Goal: Task Accomplishment & Management: Manage account settings

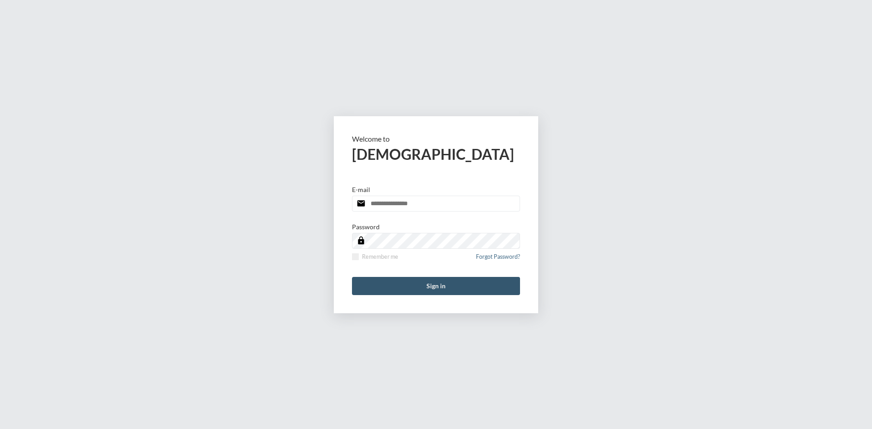
type input "**********"
click at [416, 280] on button "Sign in" at bounding box center [436, 286] width 168 height 18
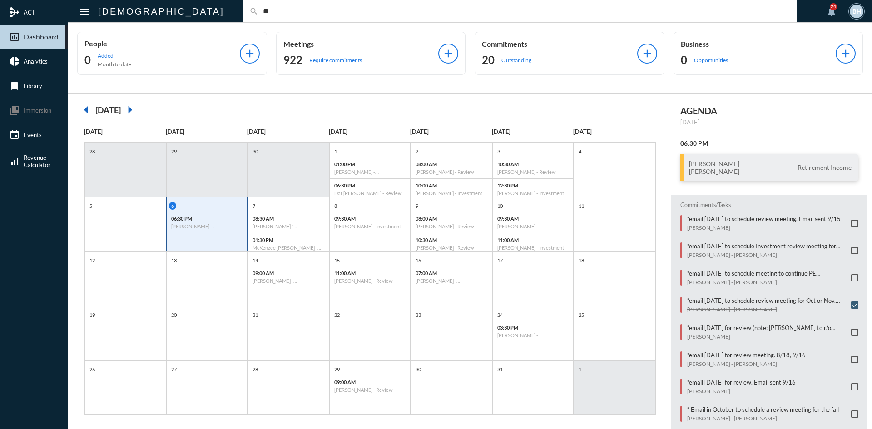
click at [301, 11] on input "**" at bounding box center [525, 11] width 532 height 8
type input "*"
type input "*********"
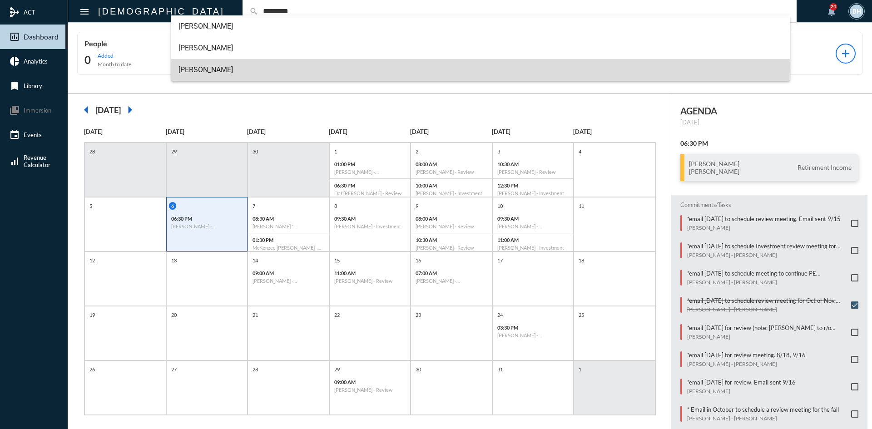
drag, startPoint x: 194, startPoint y: 66, endPoint x: 202, endPoint y: 61, distance: 9.4
click at [197, 65] on span "Larry Blackburn" at bounding box center [481, 70] width 605 height 22
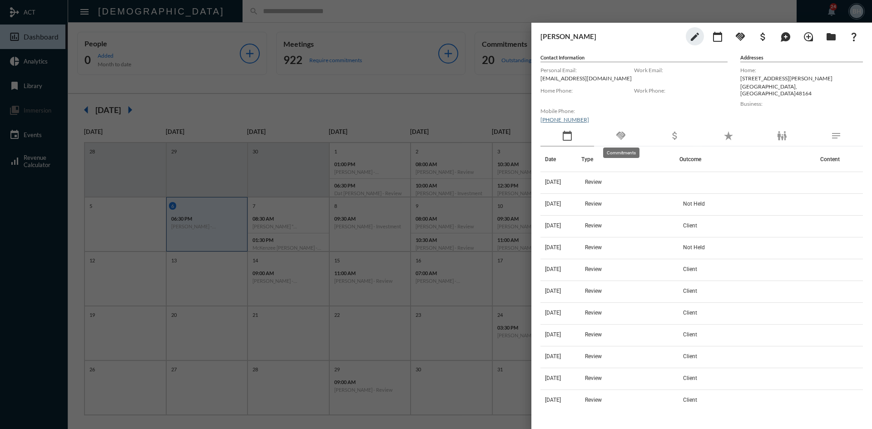
click at [623, 133] on mat-icon "handshake" at bounding box center [621, 135] width 11 height 11
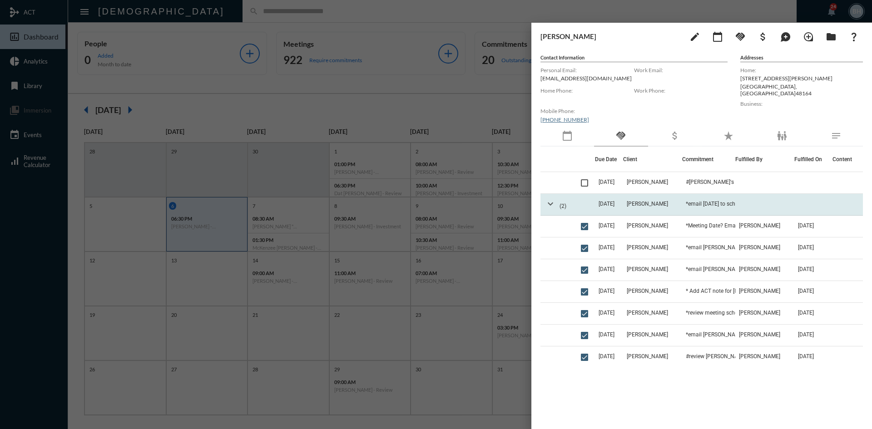
click at [552, 203] on mat-icon "expand_more" at bounding box center [550, 204] width 11 height 11
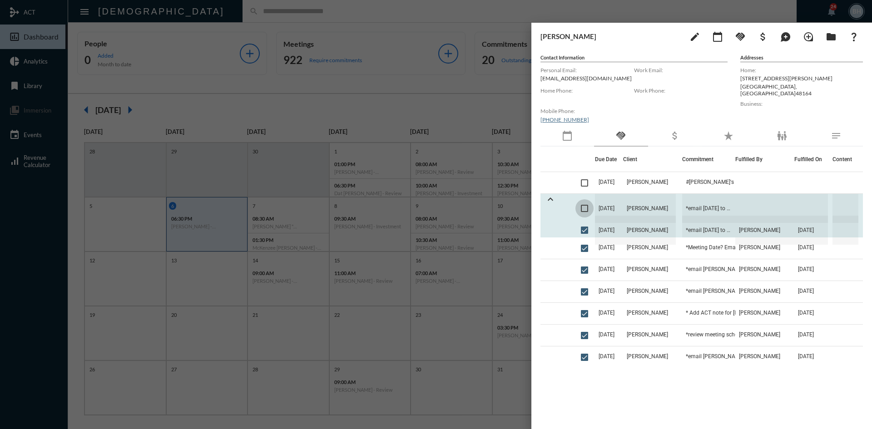
click at [583, 206] on span at bounding box center [584, 208] width 7 height 7
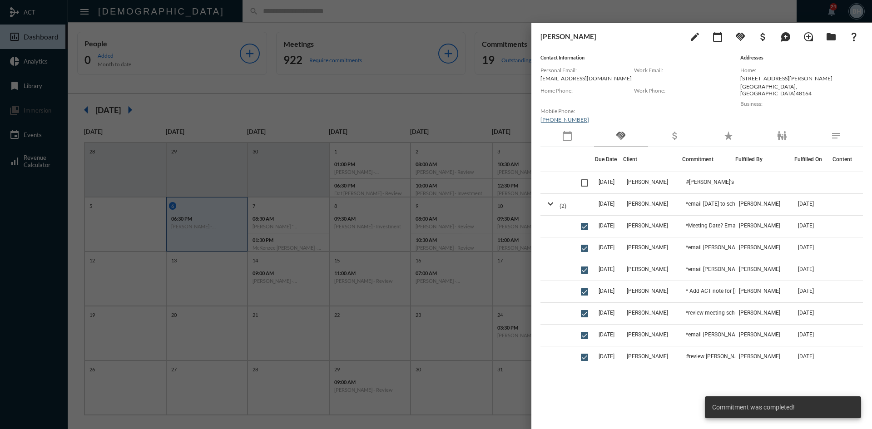
click at [394, 24] on div at bounding box center [436, 214] width 872 height 429
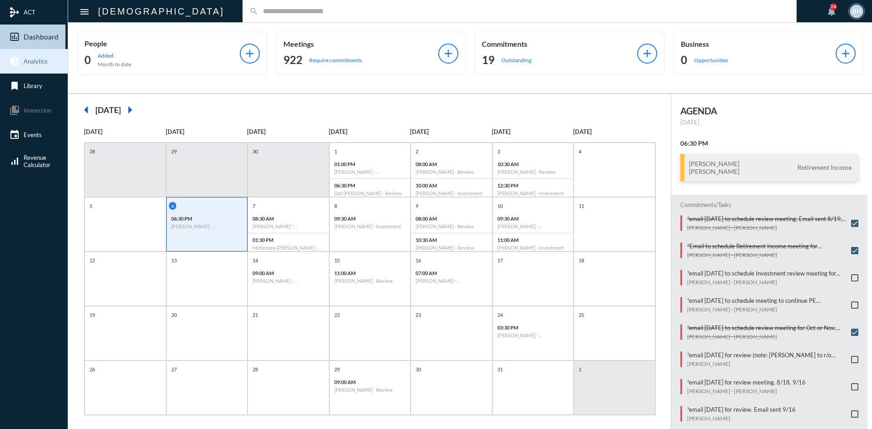
click at [29, 64] on span "Analytics" at bounding box center [36, 61] width 24 height 7
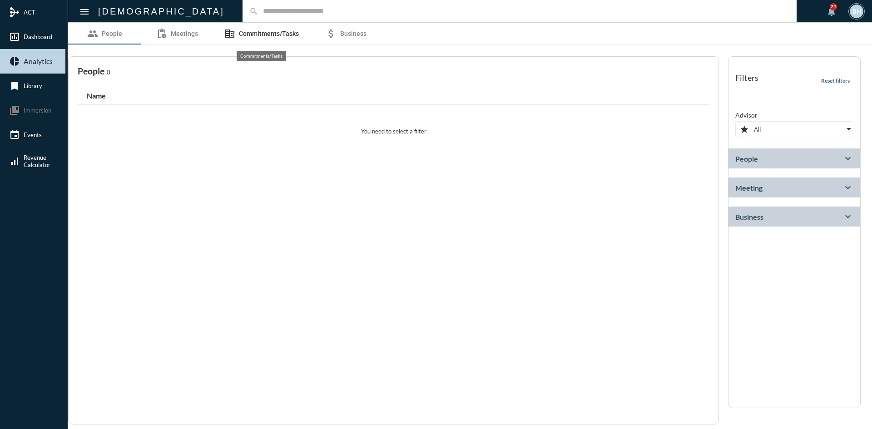
click at [237, 30] on link "corporate_fare Commitments/Tasks" at bounding box center [262, 34] width 96 height 22
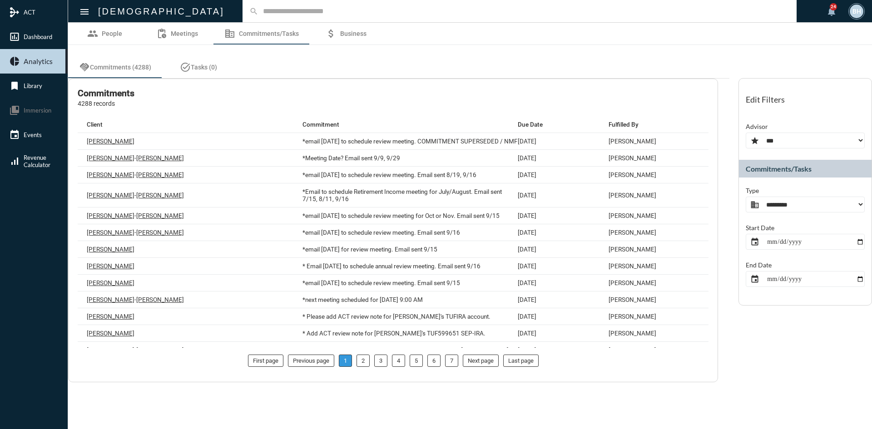
click at [805, 204] on select "**********" at bounding box center [805, 205] width 119 height 16
select select "**********"
click at [746, 197] on select "**********" at bounding box center [805, 205] width 119 height 16
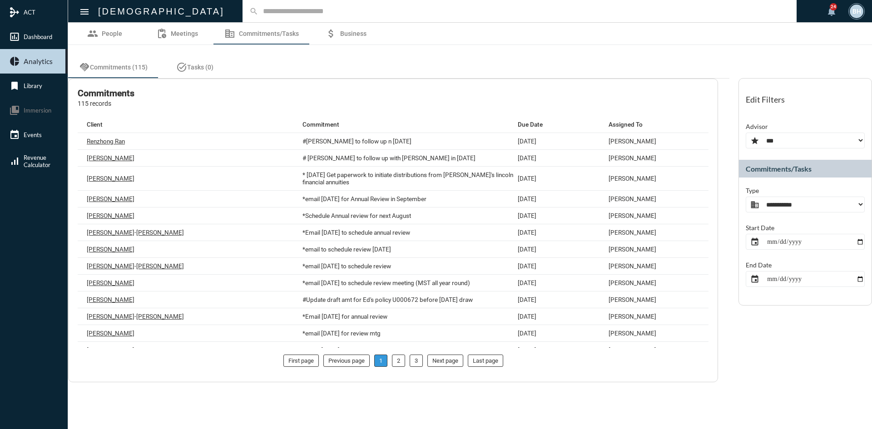
click at [767, 278] on input "date" at bounding box center [805, 279] width 119 height 16
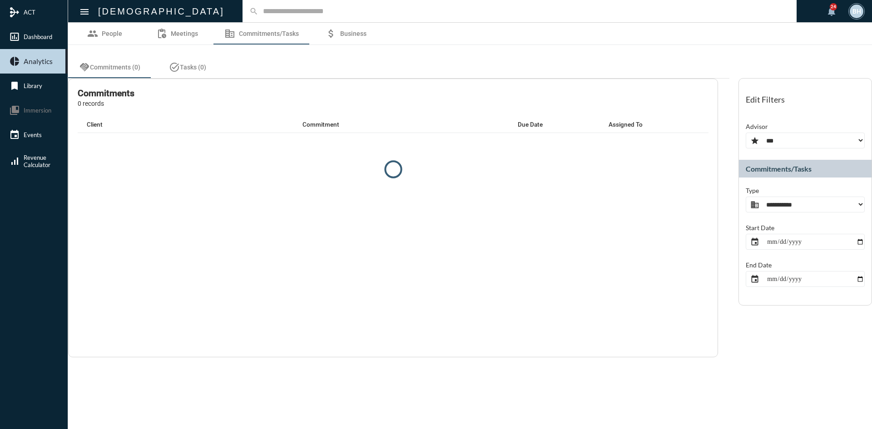
type input "**********"
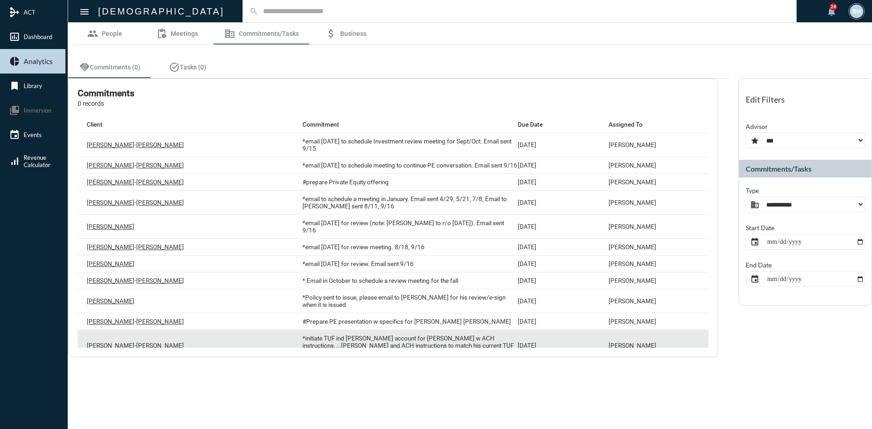
click at [345, 342] on p "*initiate TUF ind tod account for Hugo w ACH instructions....TOD and ACH instru…" at bounding box center [411, 346] width 216 height 22
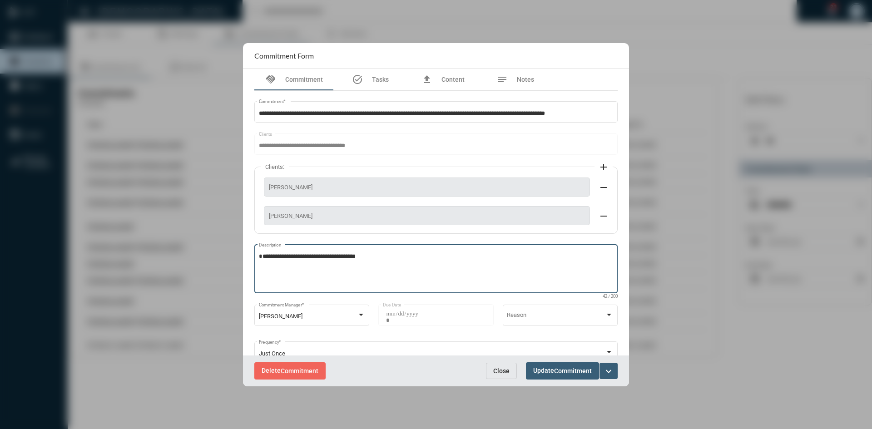
click at [384, 264] on textarea "**********" at bounding box center [436, 271] width 355 height 36
click at [606, 371] on mat-icon "expand_more" at bounding box center [608, 371] width 11 height 11
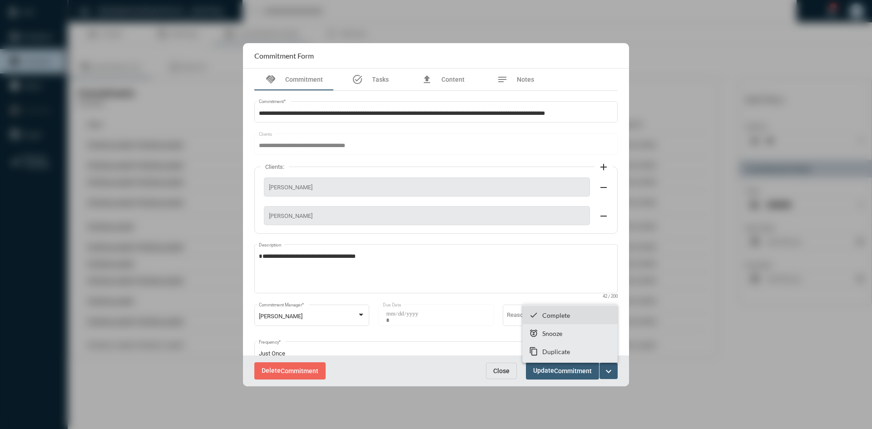
click at [558, 314] on p "Complete" at bounding box center [557, 316] width 28 height 8
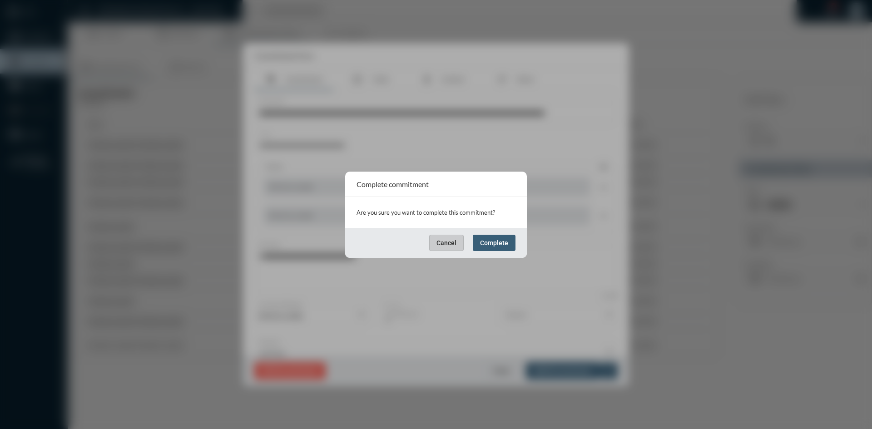
click at [479, 237] on button "Complete" at bounding box center [494, 243] width 43 height 16
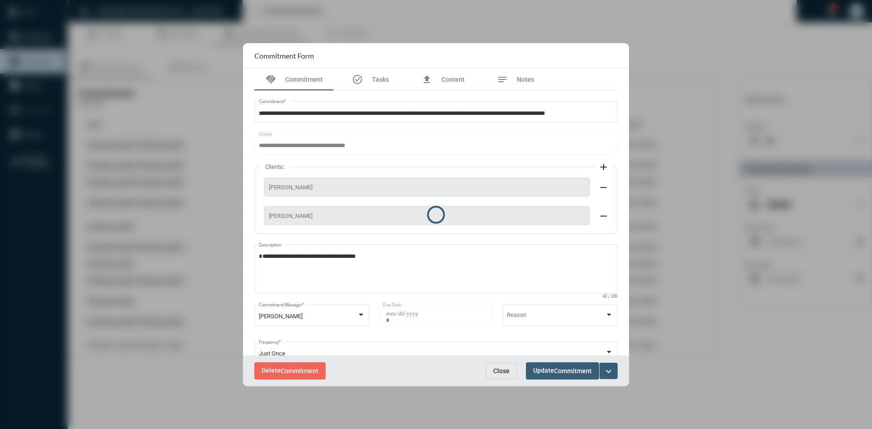
click at [486, 244] on div at bounding box center [436, 215] width 386 height 344
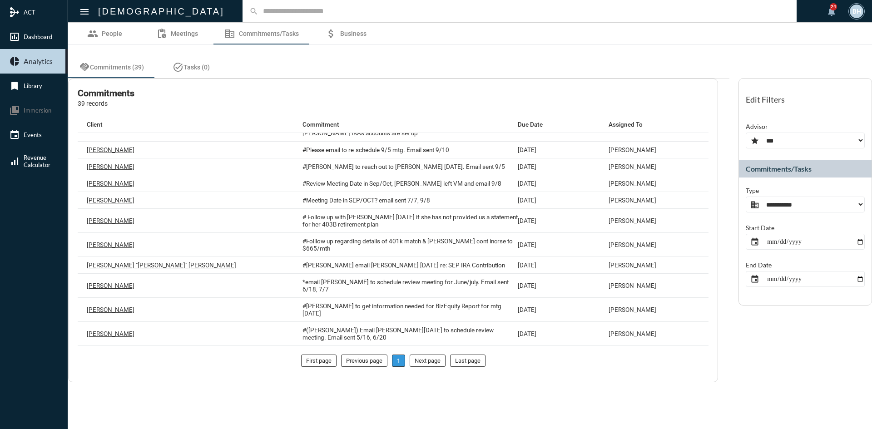
scroll to position [499, 0]
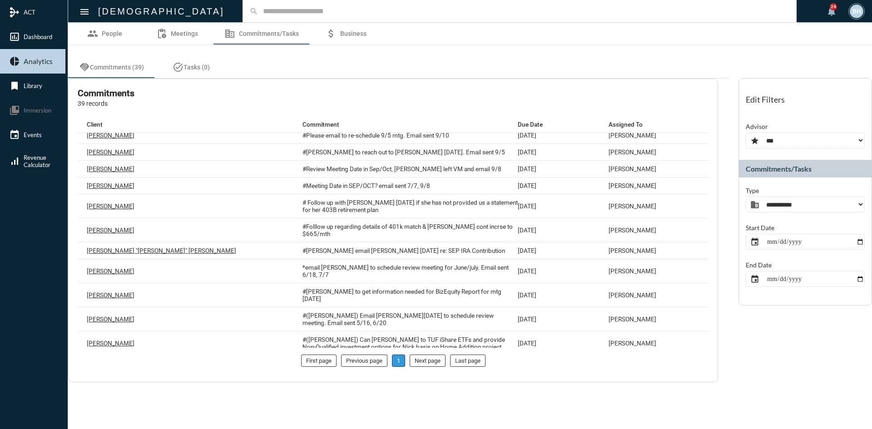
click at [259, 15] on input "text" at bounding box center [525, 11] width 532 height 8
type input "***"
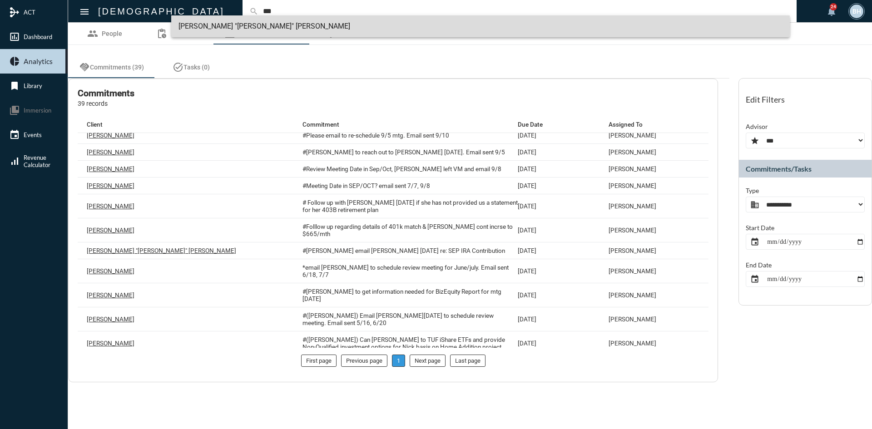
click at [214, 26] on span "Russell "Rusty" Rae" at bounding box center [481, 26] width 605 height 22
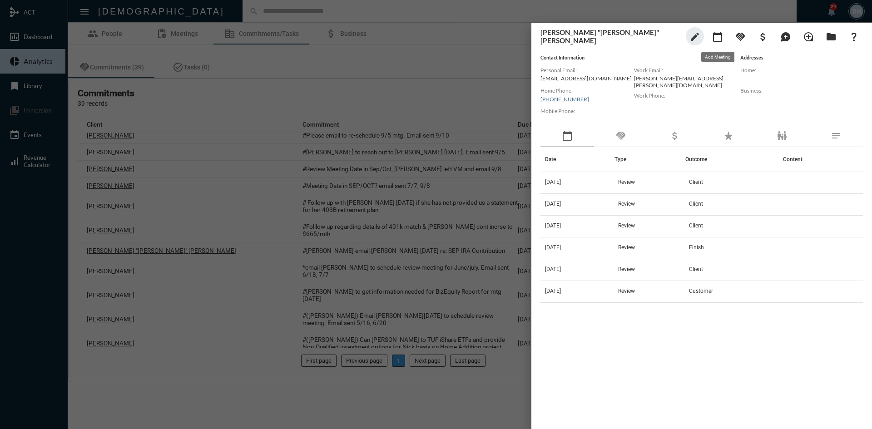
click at [719, 37] on mat-icon "calendar_today" at bounding box center [717, 36] width 11 height 11
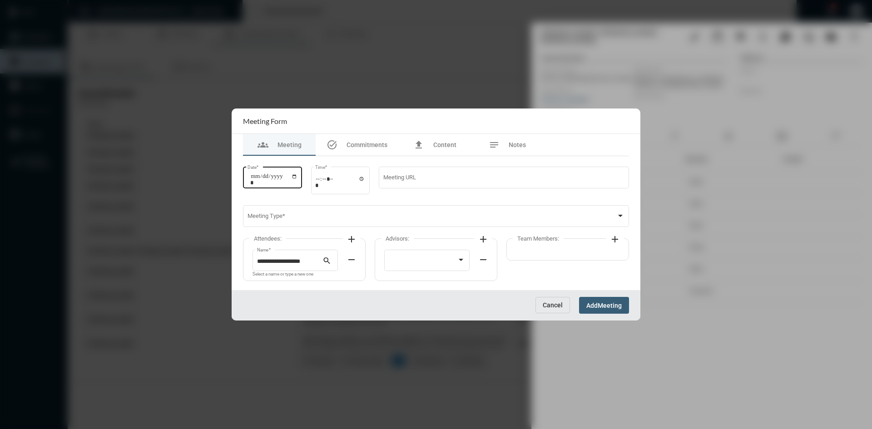
click at [261, 178] on input "Date *" at bounding box center [273, 179] width 47 height 13
type input "**********"
type input "*****"
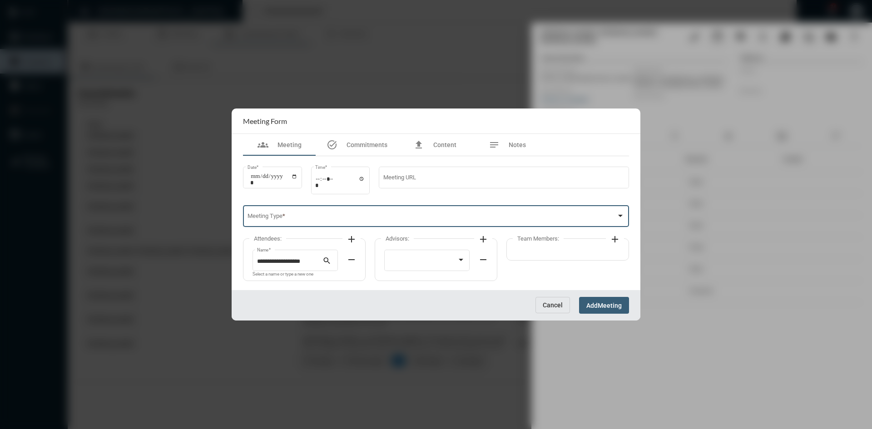
click at [289, 218] on span at bounding box center [432, 217] width 369 height 7
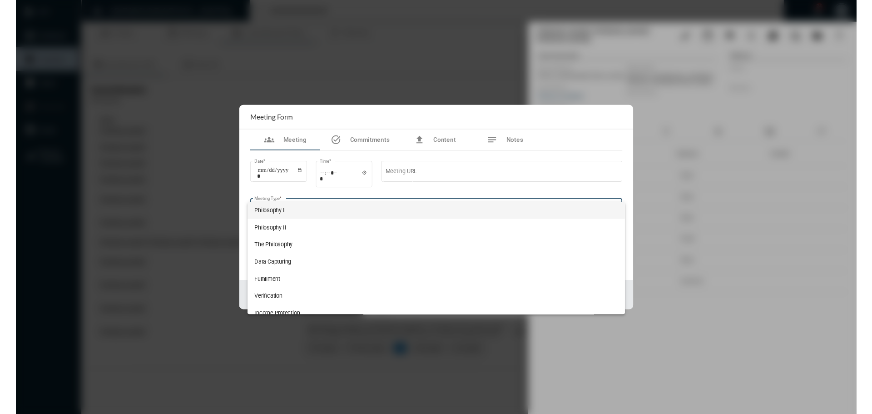
scroll to position [185, 0]
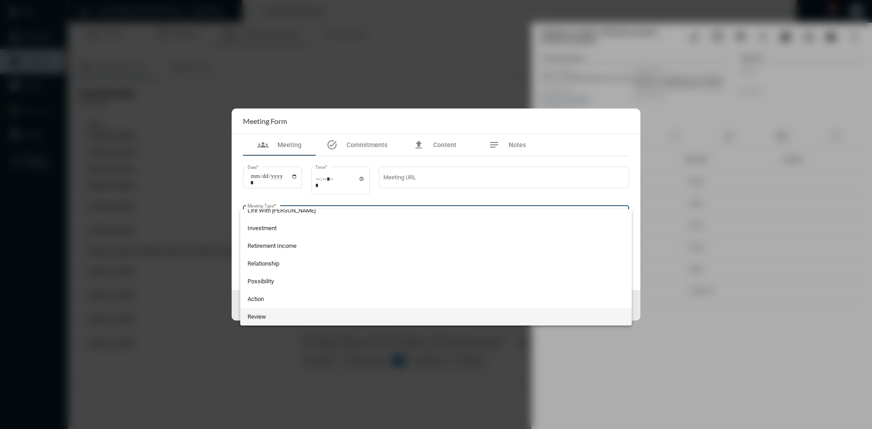
drag, startPoint x: 346, startPoint y: 321, endPoint x: 357, endPoint y: 318, distance: 11.4
click at [347, 321] on span "Review" at bounding box center [437, 317] width 378 height 18
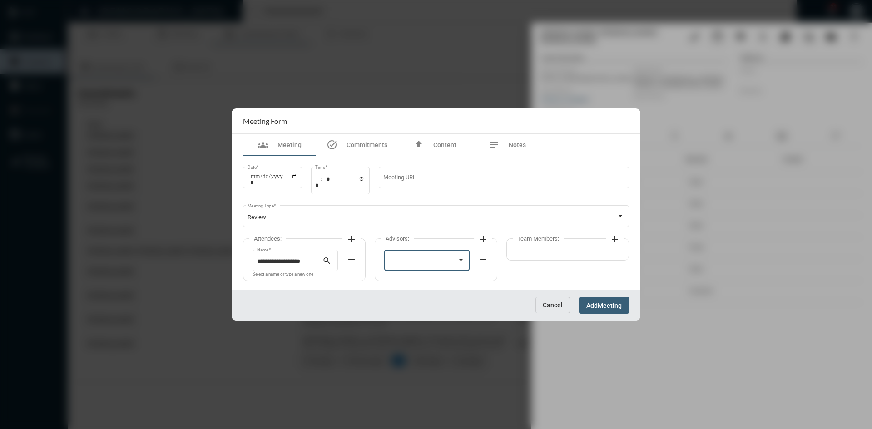
click at [400, 259] on div at bounding box center [423, 262] width 69 height 7
drag, startPoint x: 402, startPoint y: 262, endPoint x: 407, endPoint y: 262, distance: 5.0
click at [407, 262] on span "Tim Schafer" at bounding box center [427, 263] width 77 height 18
drag, startPoint x: 558, startPoint y: 241, endPoint x: 581, endPoint y: 244, distance: 22.5
click at [563, 242] on label "Team Members:" at bounding box center [538, 238] width 51 height 7
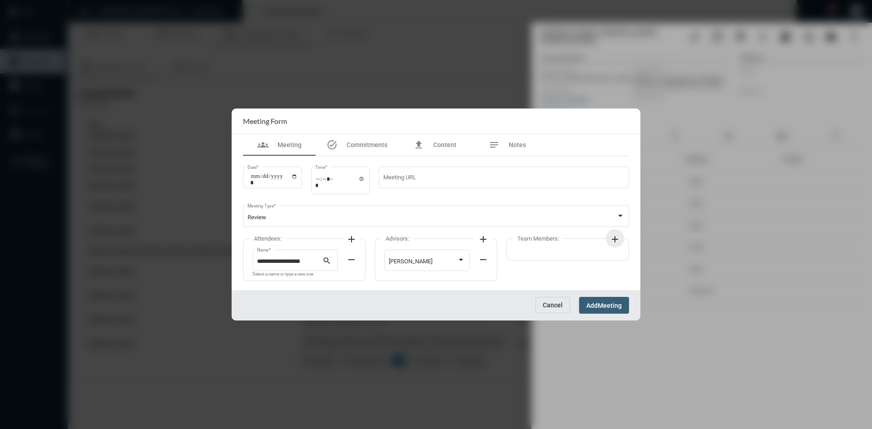
drag, startPoint x: 615, startPoint y: 237, endPoint x: 592, endPoint y: 246, distance: 24.5
click at [613, 238] on mat-icon "add" at bounding box center [615, 239] width 11 height 11
click at [538, 262] on div at bounding box center [555, 262] width 69 height 7
click at [538, 262] on span "Barbara Haney" at bounding box center [559, 263] width 77 height 18
click at [608, 306] on span "Meeting" at bounding box center [610, 305] width 24 height 7
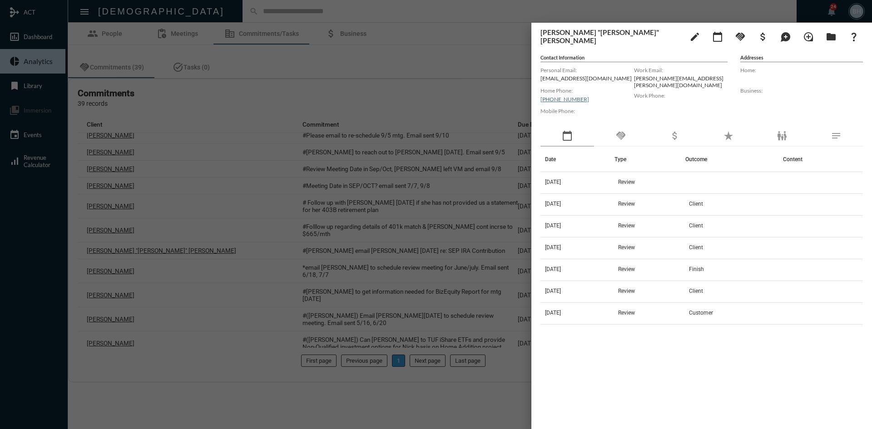
drag, startPoint x: 597, startPoint y: 80, endPoint x: 540, endPoint y: 79, distance: 57.3
click at [540, 79] on div "Russell "Rusty" Rae edit calendar_today handshake attach_money maps_ugc loupe f…" at bounding box center [702, 224] width 341 height 402
copy p "rustyrae1@gmail.com"
drag, startPoint x: 699, startPoint y: 79, endPoint x: 637, endPoint y: 80, distance: 61.8
click at [635, 80] on p "russell.rae@beaumont.edu" at bounding box center [681, 82] width 94 height 14
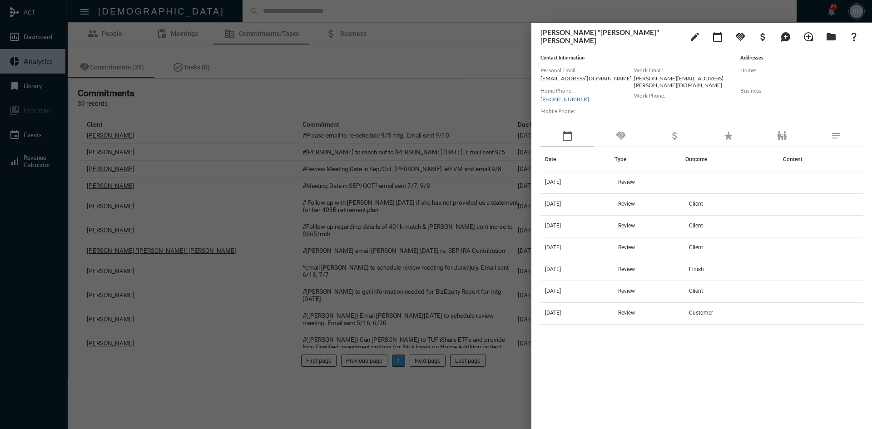
copy p "russell.rae@beaumont.edu"
drag, startPoint x: 503, startPoint y: 35, endPoint x: 508, endPoint y: 33, distance: 5.7
click at [508, 33] on div at bounding box center [436, 214] width 872 height 429
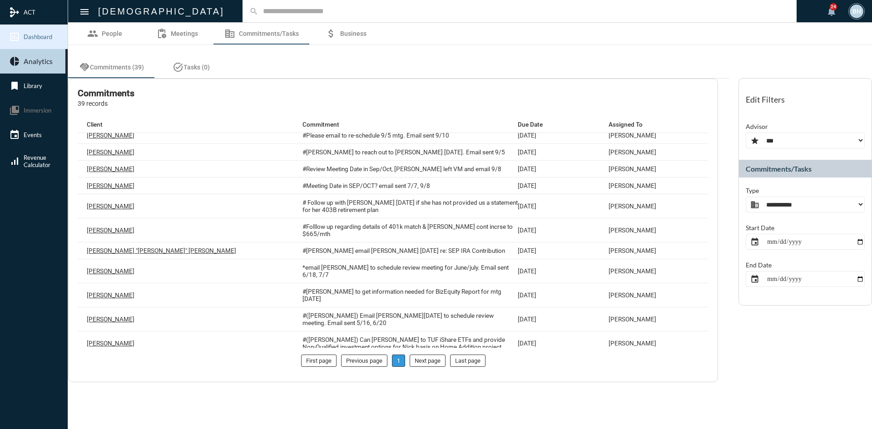
click at [44, 39] on span "Dashboard" at bounding box center [38, 36] width 29 height 7
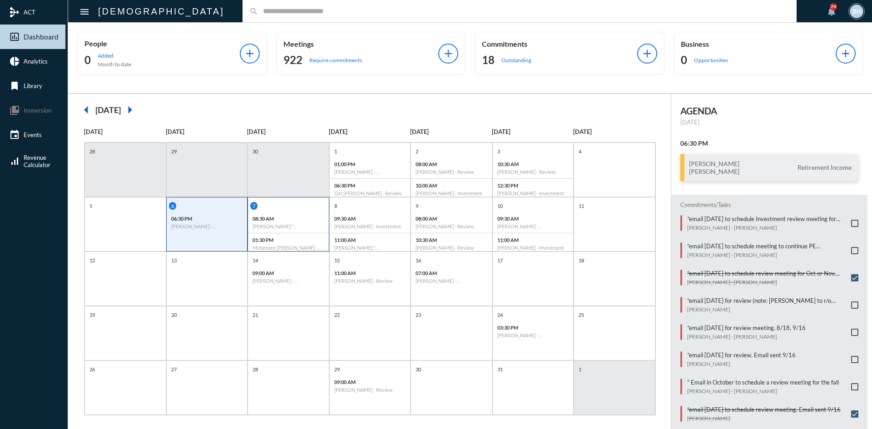
drag, startPoint x: 196, startPoint y: 211, endPoint x: 291, endPoint y: 203, distance: 95.8
click at [197, 211] on div "6 06:30 PM Richard Maguiness - Lorrie Sole - Retirement Income" at bounding box center [207, 217] width 81 height 31
click at [291, 206] on div "7" at bounding box center [289, 206] width 79 height 8
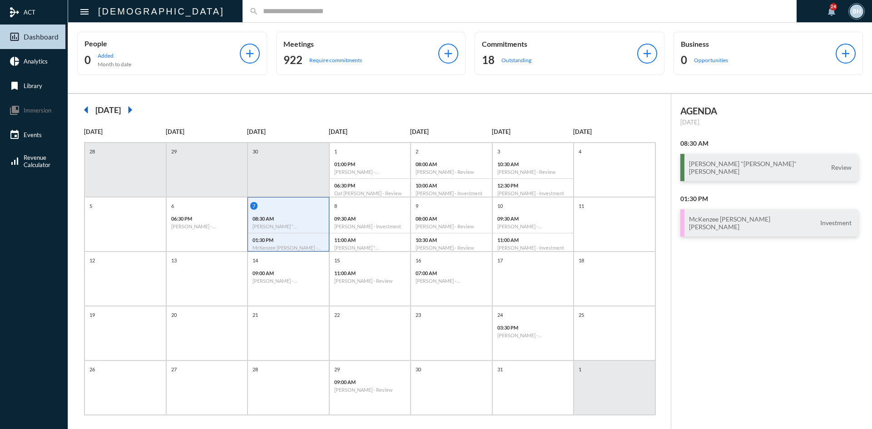
click at [291, 12] on input "text" at bounding box center [525, 11] width 532 height 8
type input "***"
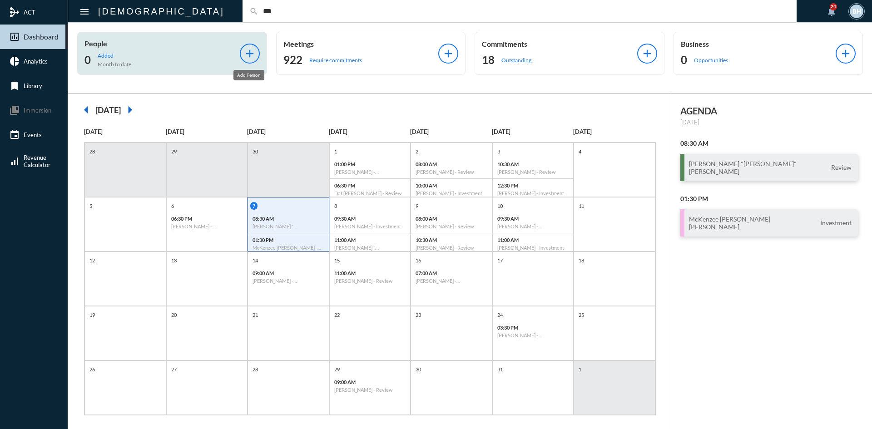
click at [246, 57] on mat-icon "add" at bounding box center [250, 53] width 13 height 13
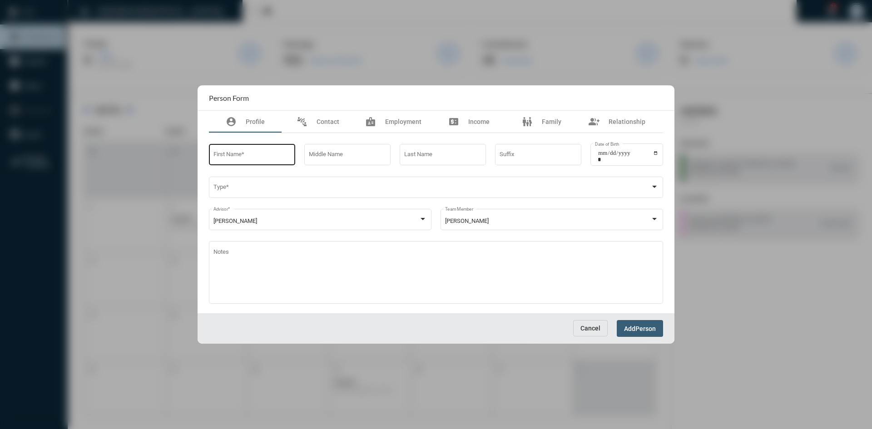
click at [232, 149] on div "First Name *" at bounding box center [253, 153] width 78 height 23
type input "****"
type input "******"
click at [328, 122] on span "Contact" at bounding box center [328, 121] width 23 height 7
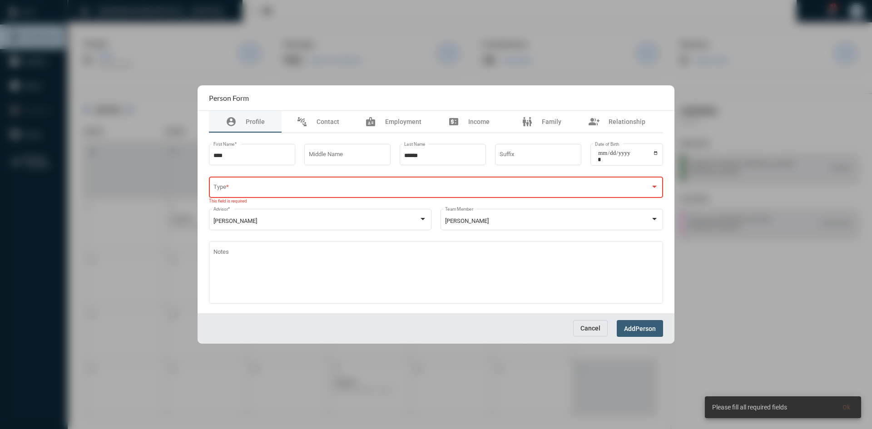
click at [240, 184] on div "Type *" at bounding box center [437, 186] width 446 height 23
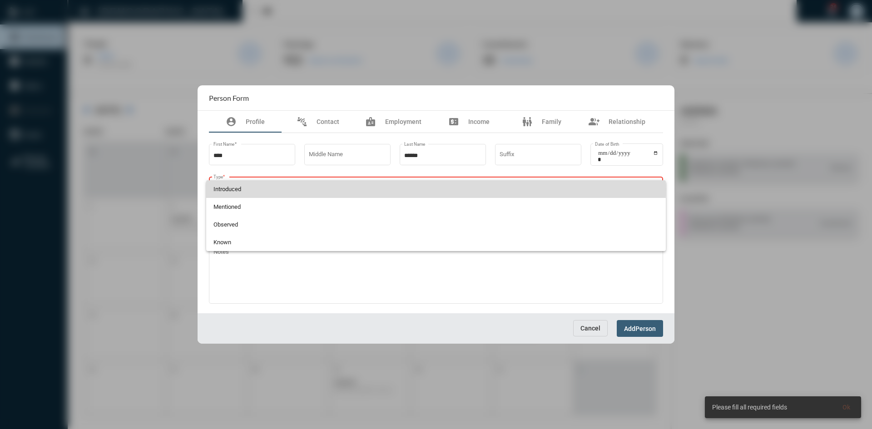
click at [230, 190] on span "Introduced" at bounding box center [437, 189] width 446 height 18
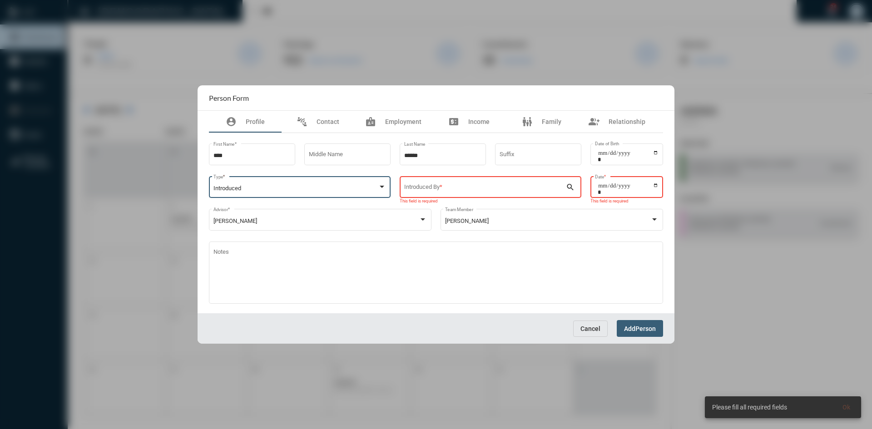
click at [431, 184] on div "Introduced By *" at bounding box center [485, 186] width 162 height 23
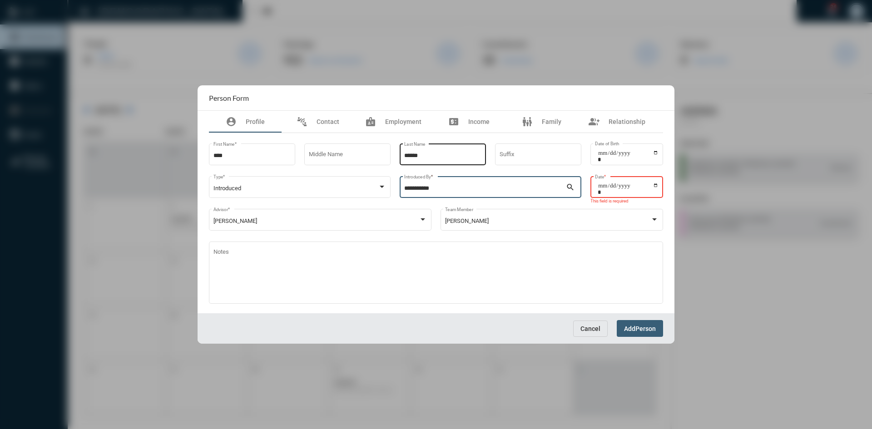
type input "**********"
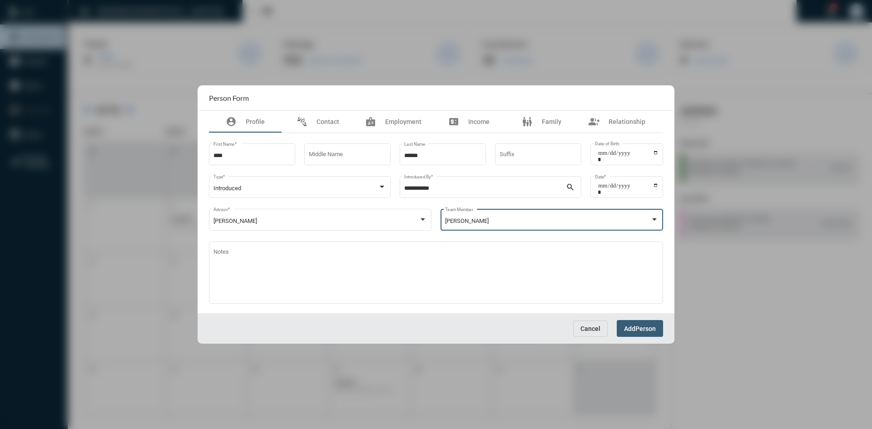
click at [655, 221] on div at bounding box center [654, 220] width 5 height 2
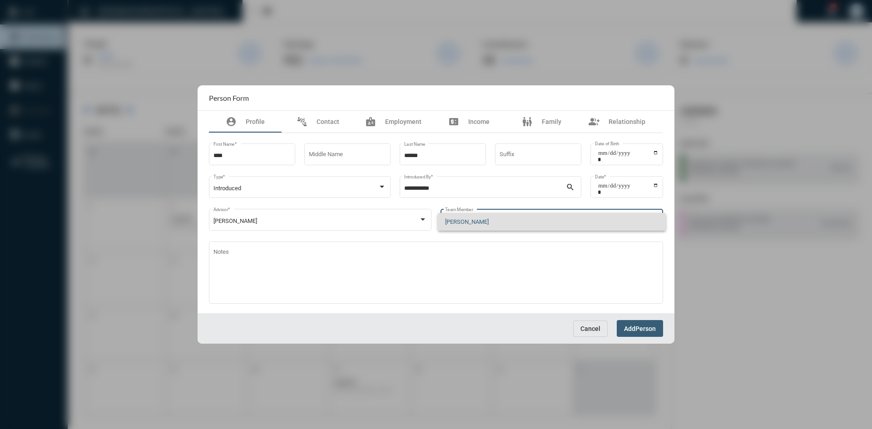
click at [332, 121] on div at bounding box center [436, 214] width 872 height 429
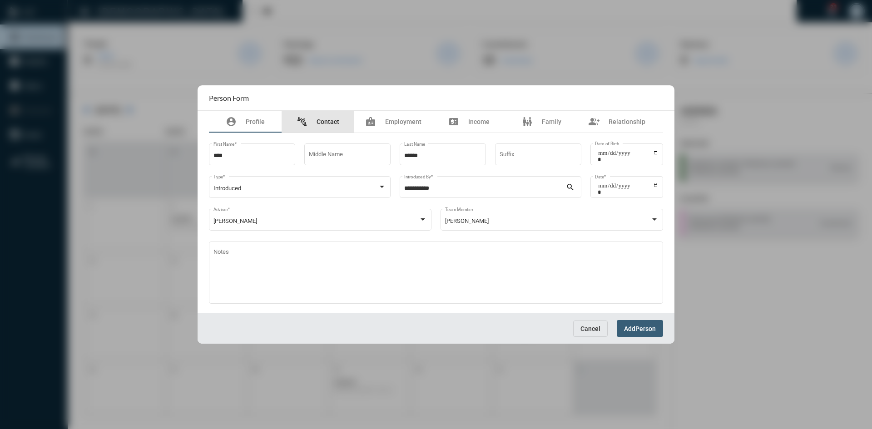
click at [332, 121] on span "Contact" at bounding box center [328, 121] width 23 height 7
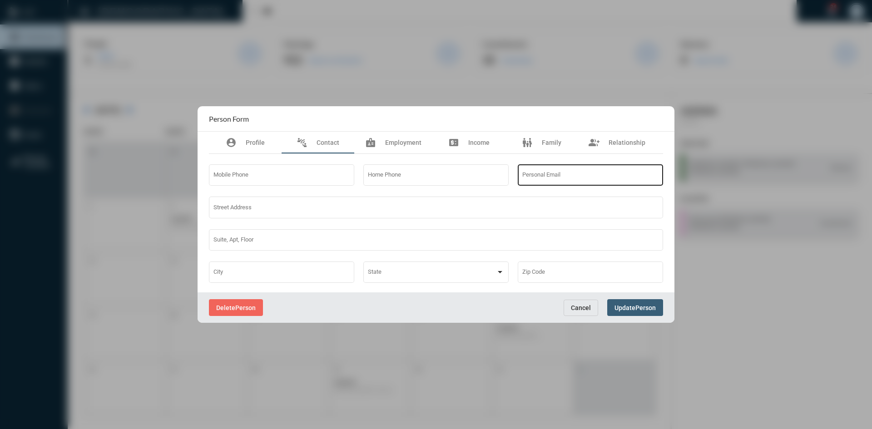
drag, startPoint x: 573, startPoint y: 173, endPoint x: 548, endPoint y: 178, distance: 26.4
click at [548, 178] on input "Personal Email" at bounding box center [591, 177] width 137 height 7
paste input "**********"
type input "**********"
click at [646, 310] on span "Person" at bounding box center [646, 307] width 20 height 7
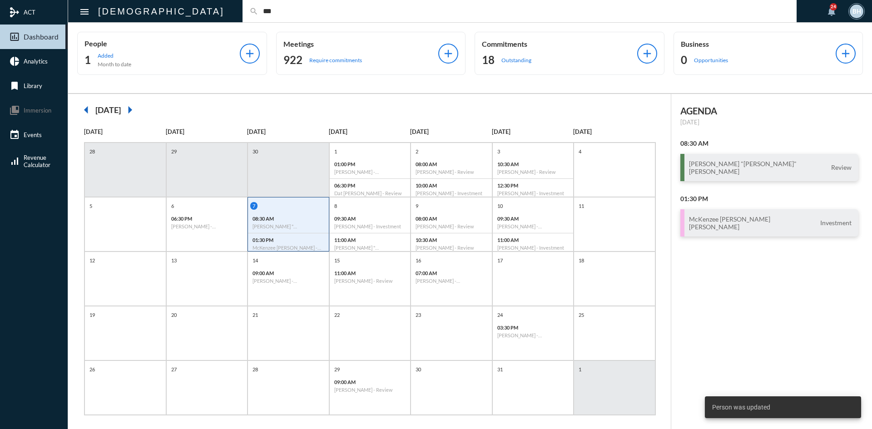
click at [288, 16] on div "search ***" at bounding box center [520, 11] width 554 height 22
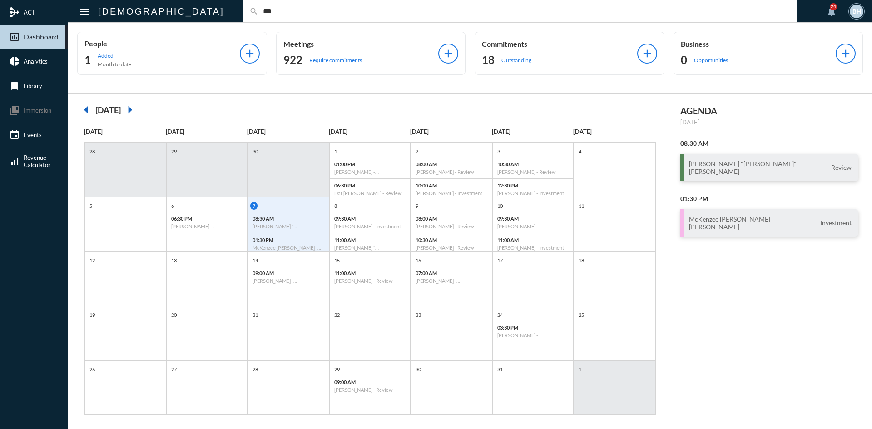
click at [290, 10] on input "***" at bounding box center [525, 11] width 532 height 8
type input "*"
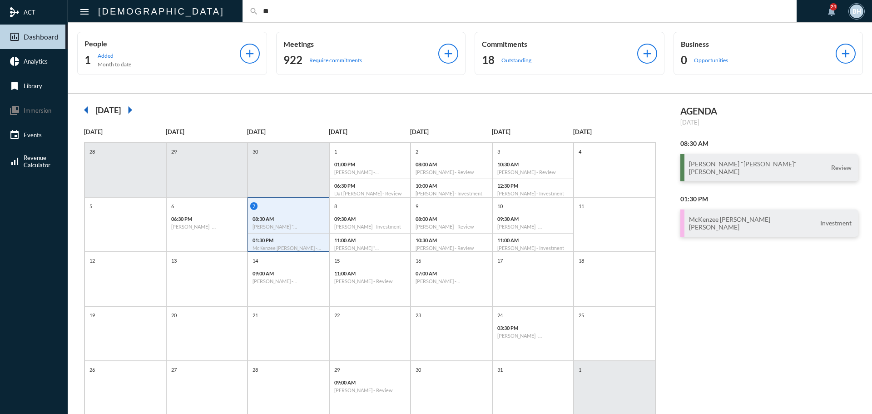
type input "*"
type input "******"
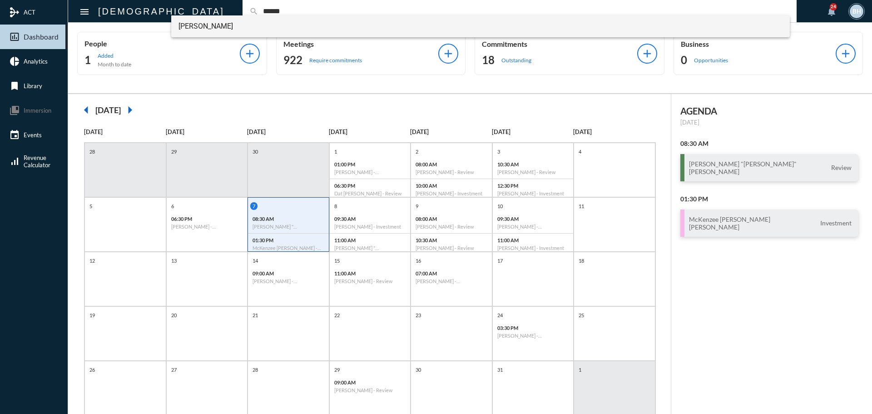
click at [214, 26] on span "Dave Bajoka" at bounding box center [481, 26] width 605 height 22
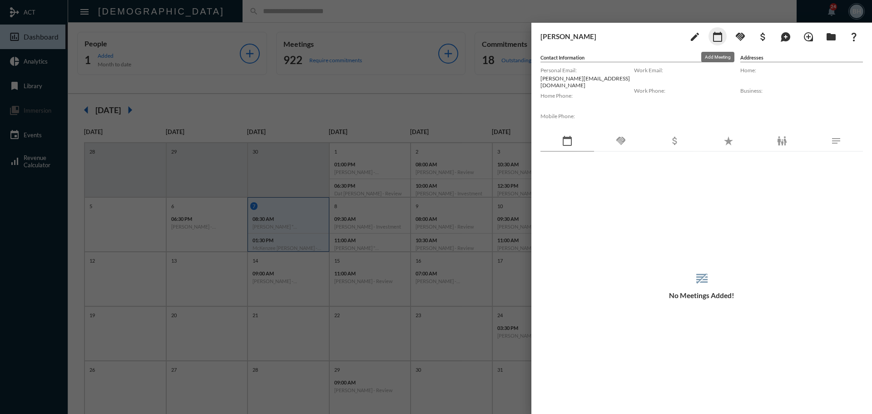
click at [717, 36] on mat-icon "calendar_today" at bounding box center [717, 36] width 11 height 11
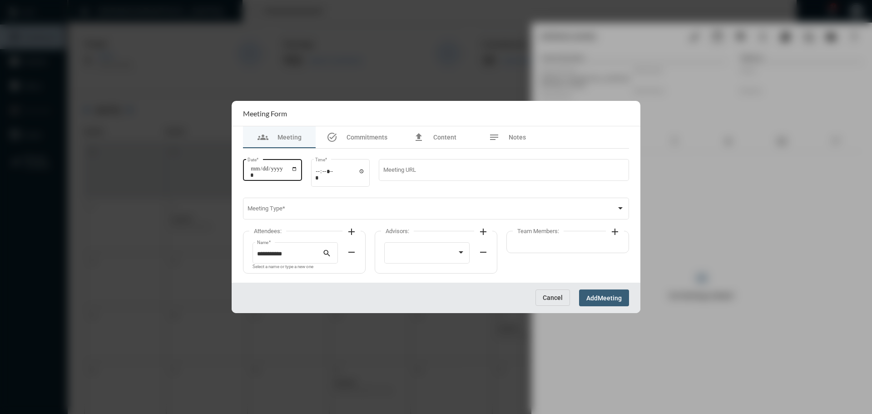
click at [253, 170] on input "Date *" at bounding box center [273, 171] width 47 height 13
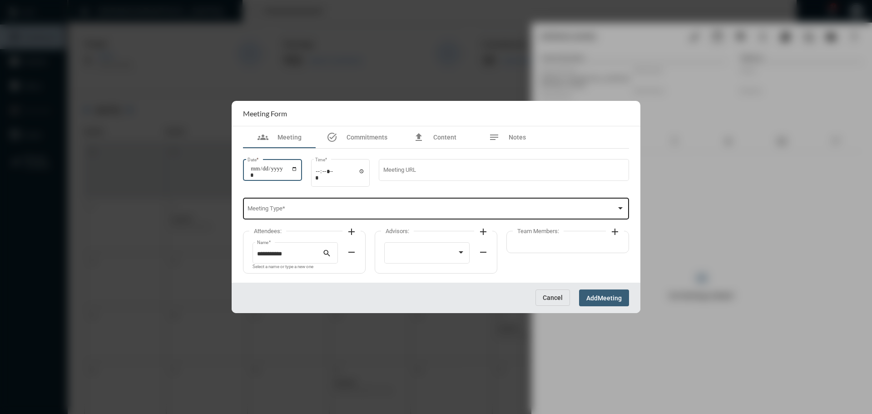
type input "**********"
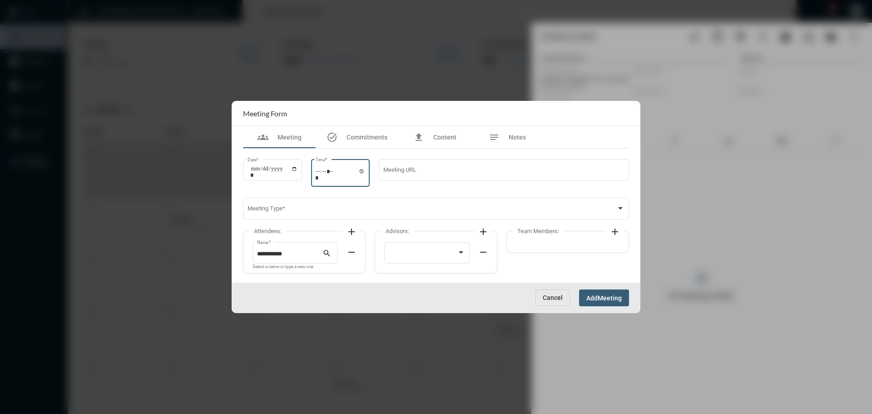
click at [325, 172] on input "Time *" at bounding box center [340, 174] width 50 height 13
type input "*****"
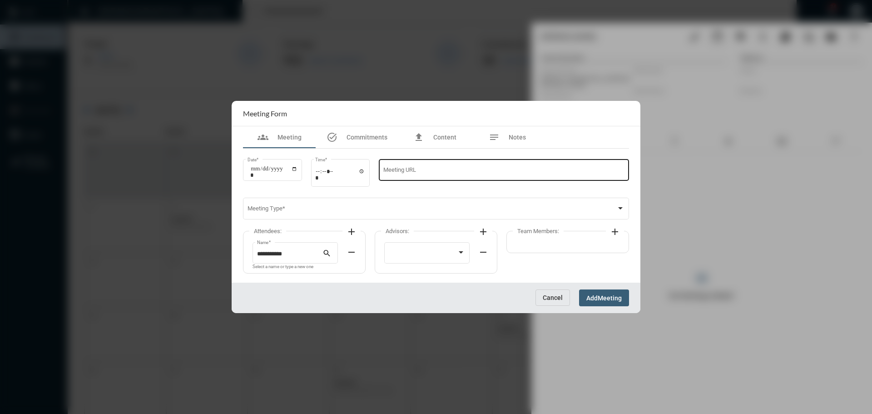
click at [424, 163] on div "Meeting URL" at bounding box center [503, 169] width 241 height 23
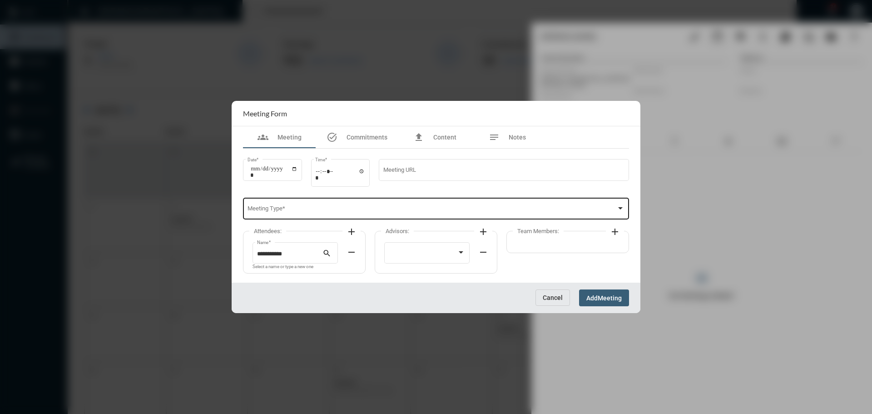
click at [325, 200] on div "Meeting Type *" at bounding box center [437, 207] width 378 height 23
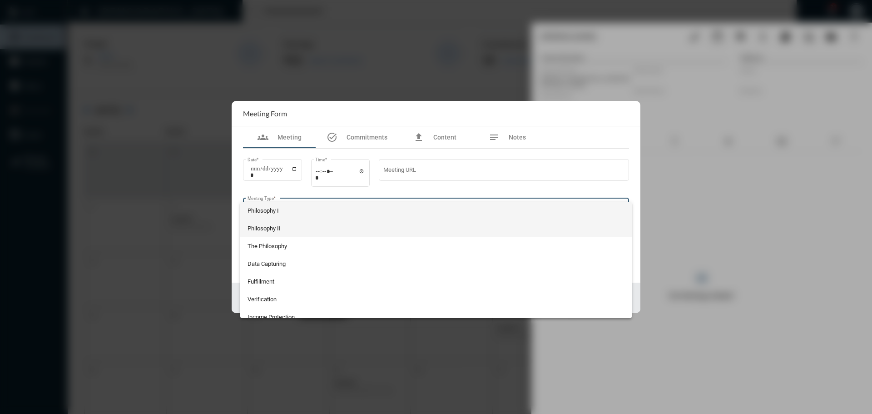
scroll to position [96, 0]
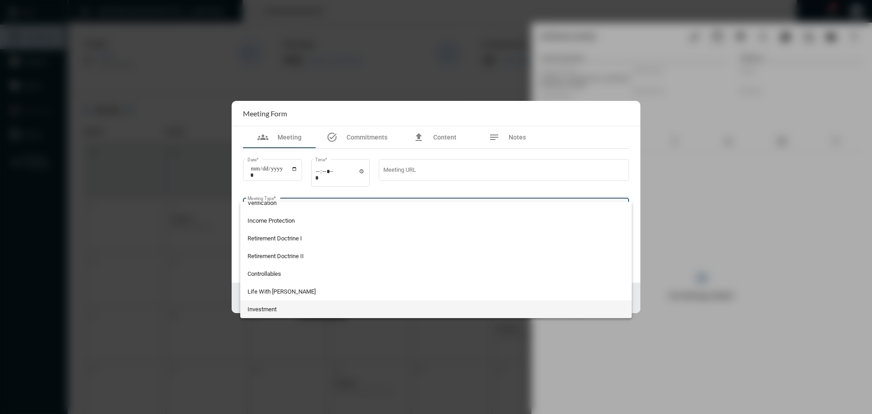
click at [256, 310] on span "Investment" at bounding box center [437, 309] width 378 height 18
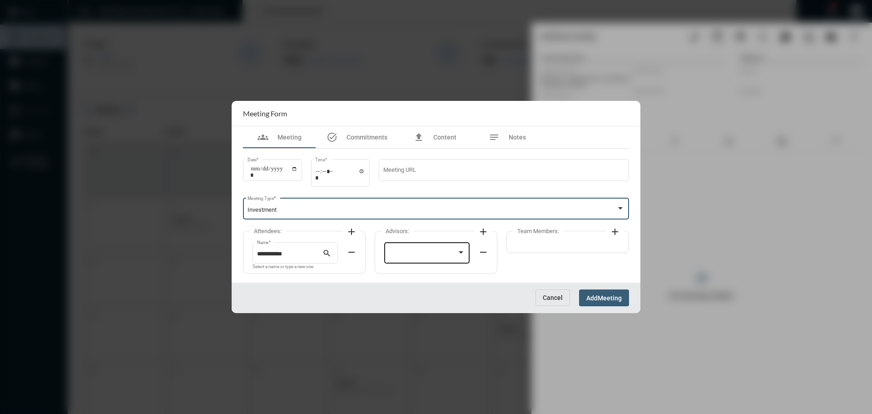
click at [411, 251] on div at bounding box center [427, 251] width 77 height 23
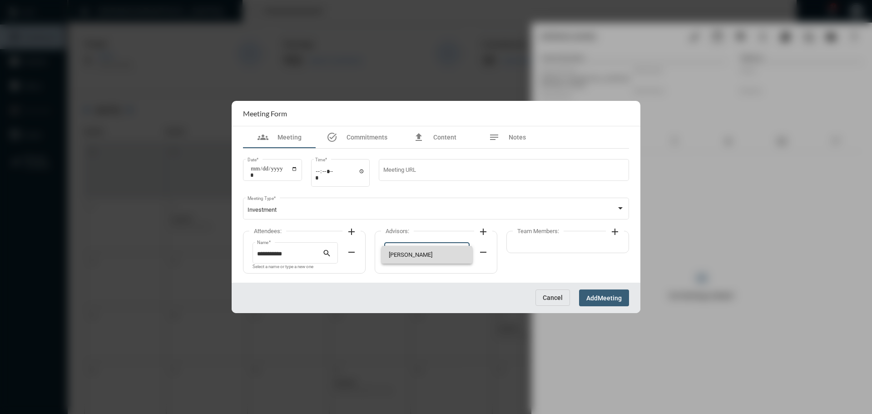
click at [411, 252] on span "Tim Schafer" at bounding box center [427, 255] width 77 height 18
drag, startPoint x: 532, startPoint y: 243, endPoint x: 545, endPoint y: 243, distance: 12.7
click at [533, 243] on div "Team Members: add" at bounding box center [568, 242] width 123 height 22
drag, startPoint x: 617, startPoint y: 233, endPoint x: 597, endPoint y: 240, distance: 21.3
click at [614, 234] on mat-icon "add" at bounding box center [615, 231] width 11 height 11
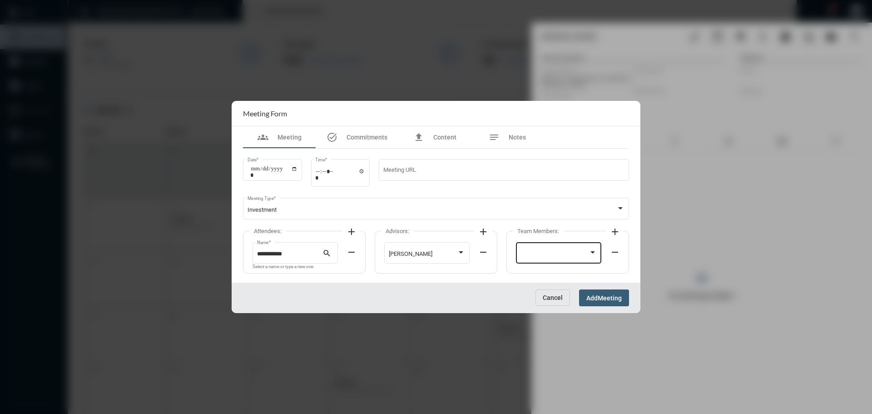
click at [563, 249] on div at bounding box center [559, 251] width 77 height 23
click at [555, 258] on span "Barbara Haney" at bounding box center [559, 255] width 77 height 18
click at [605, 294] on span "Meeting" at bounding box center [610, 297] width 24 height 7
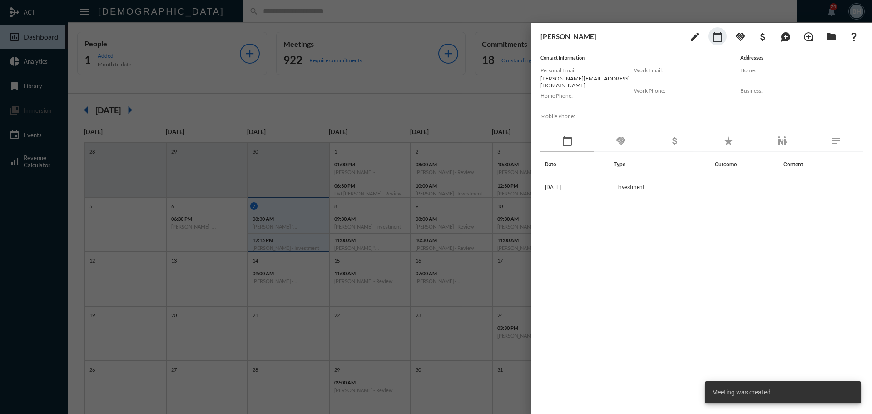
click at [615, 248] on div "Date Type Outcome Content 10/7/25 Investment" at bounding box center [702, 274] width 323 height 244
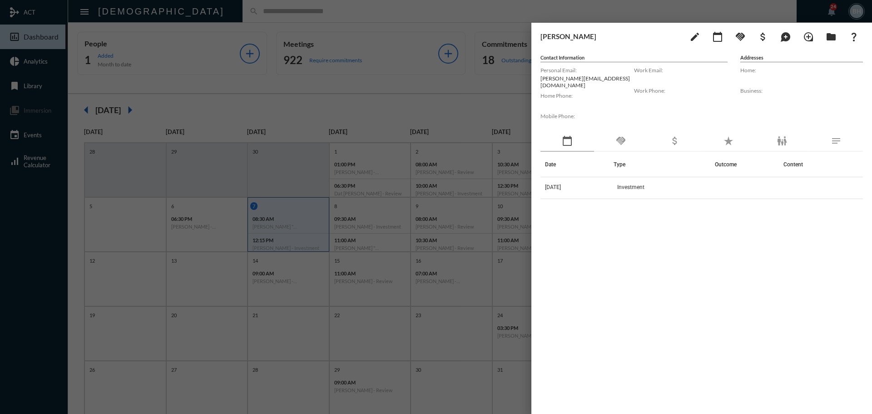
drag, startPoint x: 602, startPoint y: 245, endPoint x: 591, endPoint y: 237, distance: 13.6
click at [601, 245] on div "Date Type Outcome Content 10/7/25 Investment" at bounding box center [702, 274] width 323 height 244
click at [392, 91] on div at bounding box center [436, 207] width 872 height 414
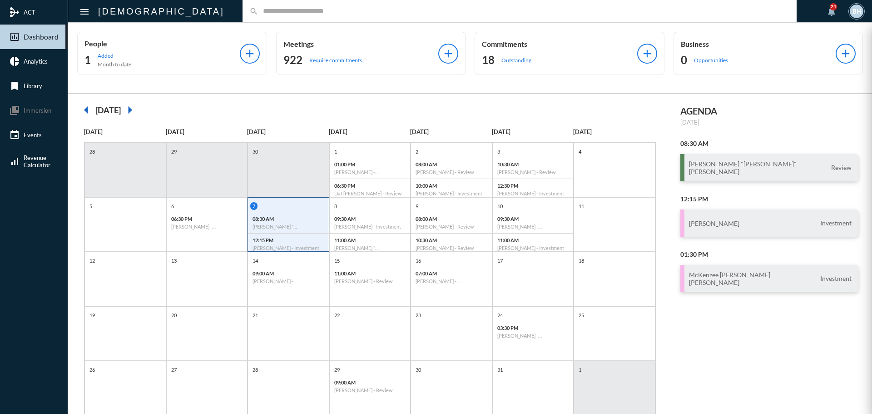
click at [392, 91] on div at bounding box center [436, 207] width 872 height 414
click at [314, 221] on p "08:30 AM" at bounding box center [289, 219] width 72 height 6
click at [383, 209] on div "8" at bounding box center [371, 206] width 79 height 8
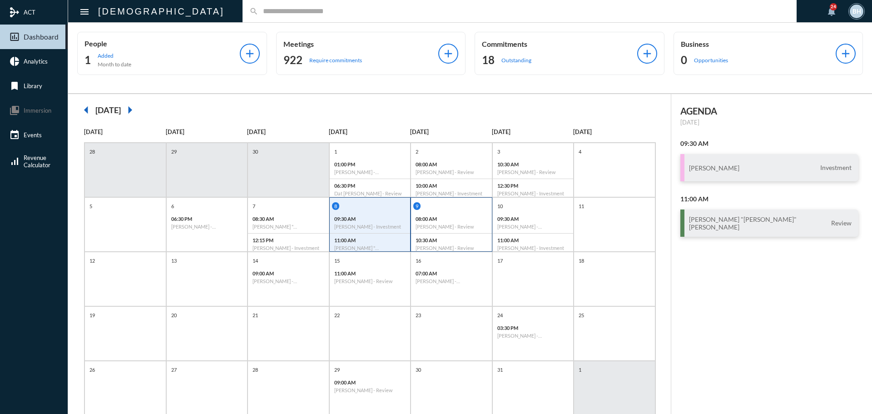
click at [464, 215] on div "08:00 AM Larry Blackburn - Review" at bounding box center [451, 222] width 81 height 21
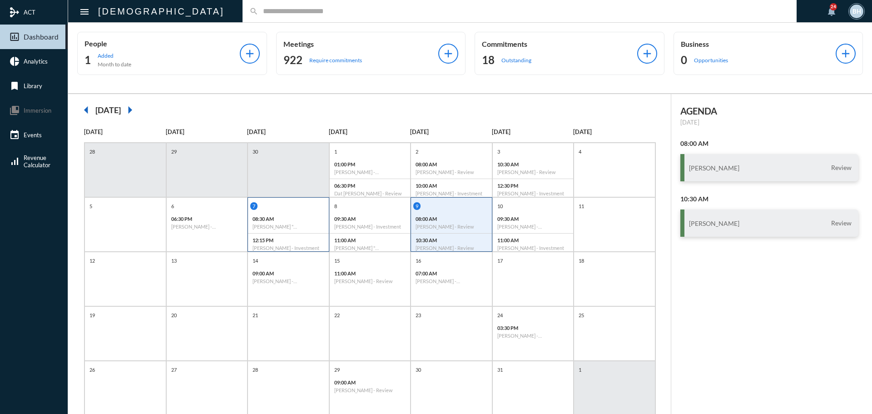
click at [282, 209] on div "7" at bounding box center [289, 206] width 79 height 8
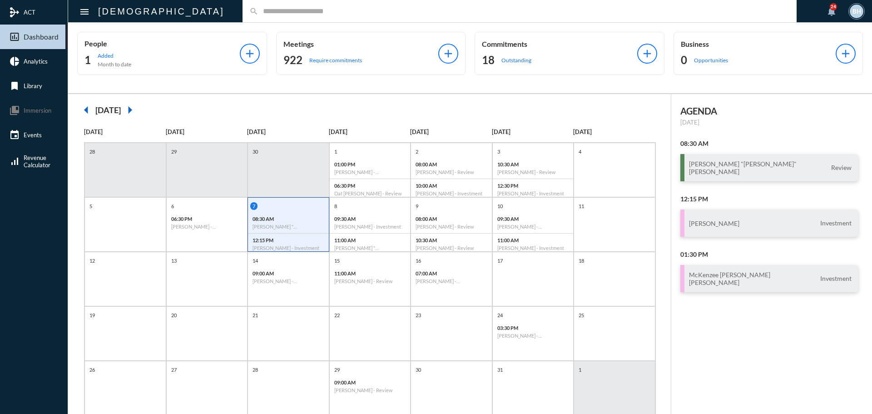
click at [309, 236] on div "12:15 PM Dave Bajoka - Investment" at bounding box center [288, 244] width 81 height 21
drag, startPoint x: 371, startPoint y: 209, endPoint x: 379, endPoint y: 209, distance: 8.6
click at [373, 209] on div "8" at bounding box center [371, 206] width 79 height 8
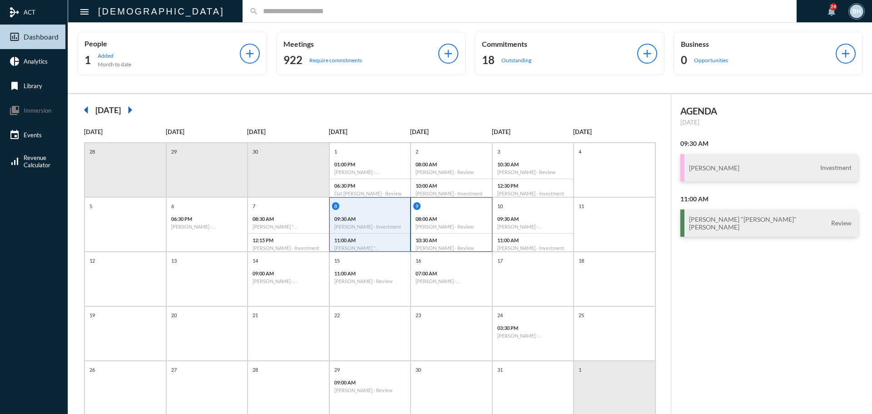
click at [456, 216] on p "08:00 AM" at bounding box center [452, 219] width 72 height 6
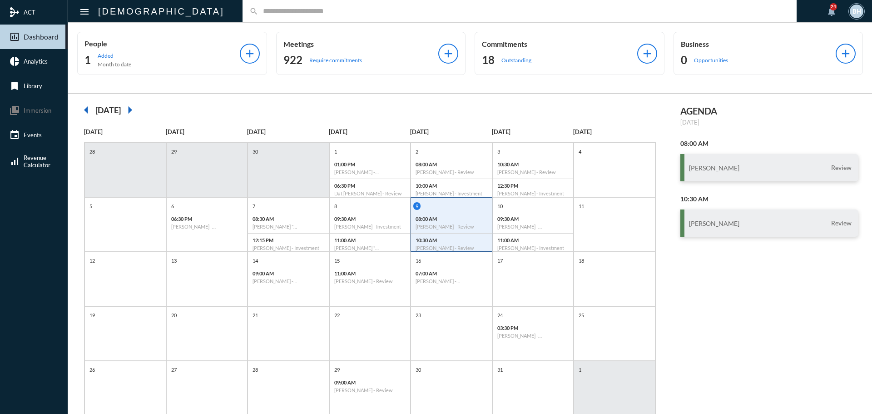
click at [283, 13] on input "text" at bounding box center [525, 11] width 532 height 8
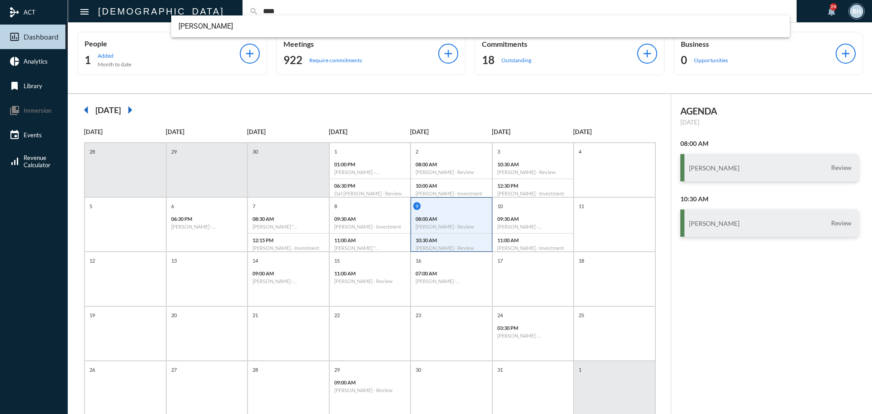
drag, startPoint x: 237, startPoint y: 11, endPoint x: 150, endPoint y: 20, distance: 87.2
click at [150, 20] on div "apostle search **** notifications 24 BH" at bounding box center [480, 11] width 772 height 22
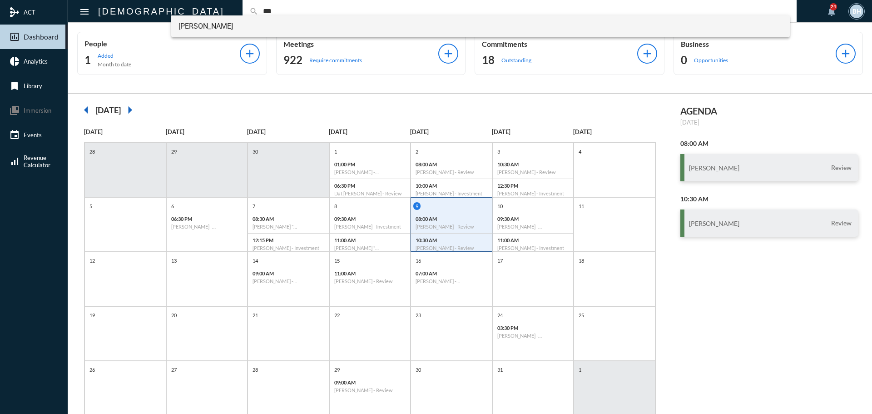
type input "***"
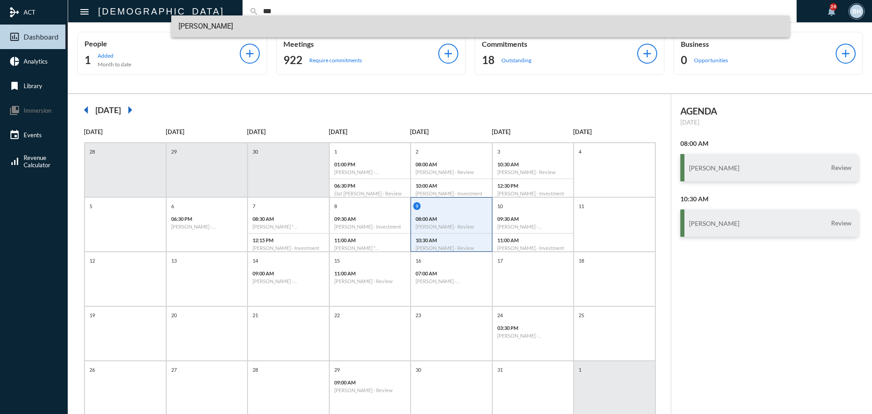
drag, startPoint x: 211, startPoint y: 31, endPoint x: 206, endPoint y: 28, distance: 5.9
click at [210, 31] on span "Julia Tullio" at bounding box center [481, 26] width 605 height 22
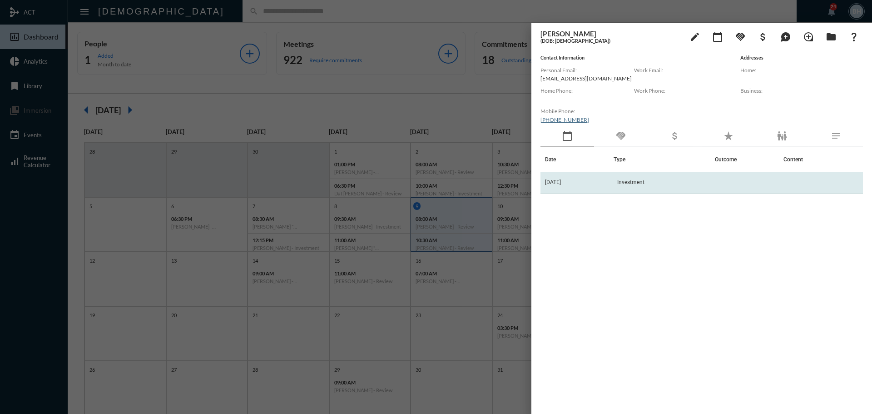
click at [606, 186] on td "10/10/25" at bounding box center [577, 183] width 73 height 22
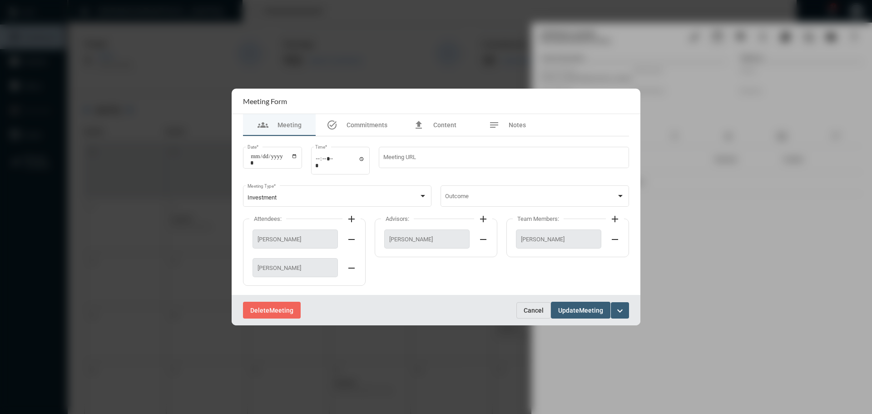
click at [582, 316] on button "Update Meeting" at bounding box center [581, 310] width 60 height 17
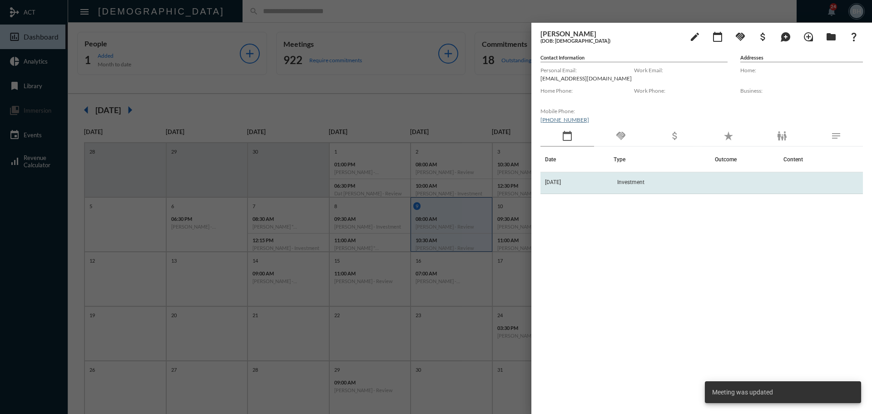
click at [693, 179] on td "Investment" at bounding box center [664, 183] width 101 height 22
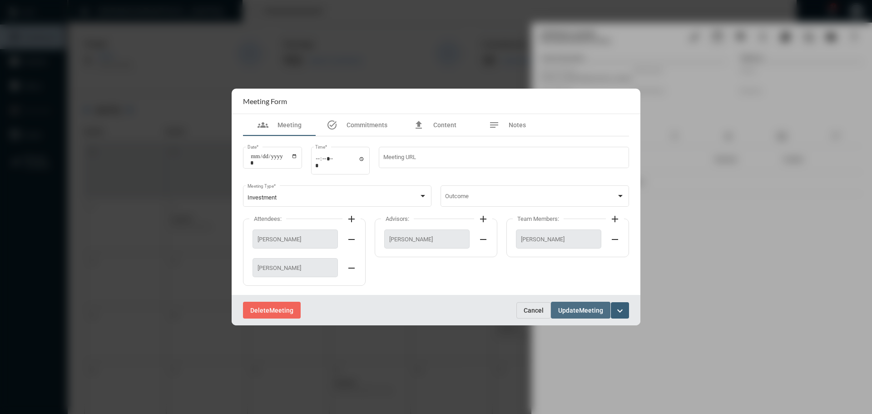
click at [564, 310] on span "Update" at bounding box center [568, 310] width 21 height 7
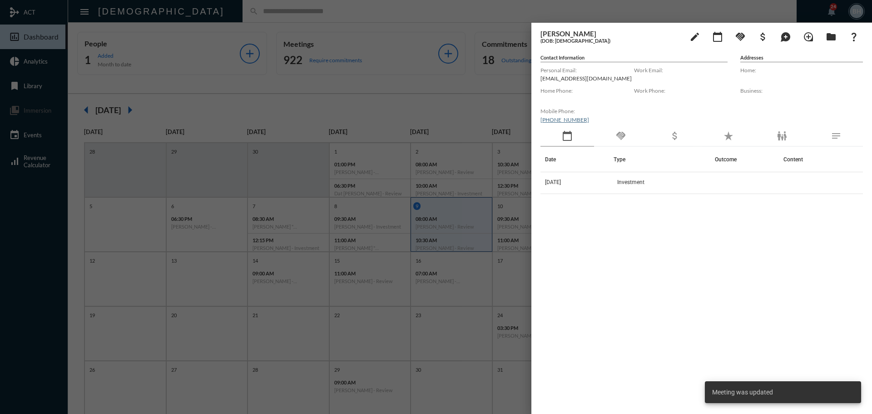
drag, startPoint x: 453, startPoint y: 220, endPoint x: 458, endPoint y: 221, distance: 4.6
click at [453, 221] on div at bounding box center [436, 207] width 872 height 414
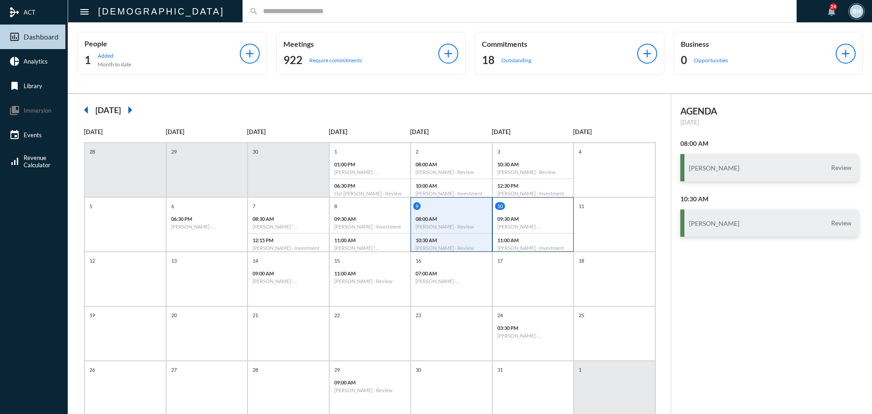
click at [543, 221] on p "09:30 AM" at bounding box center [534, 219] width 72 height 6
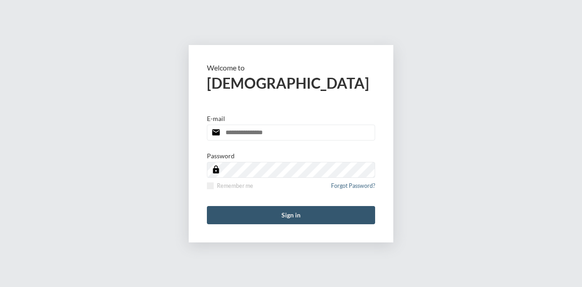
type input "**********"
click at [287, 211] on button "Sign in" at bounding box center [291, 215] width 168 height 18
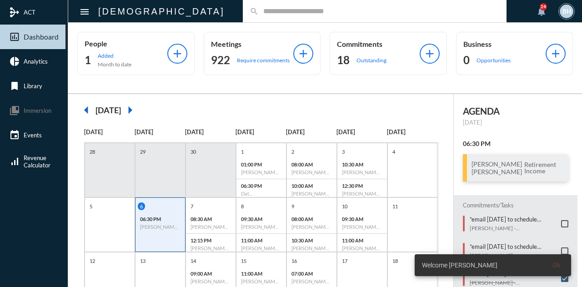
click at [284, 9] on input "text" at bounding box center [379, 11] width 241 height 8
type input "*******"
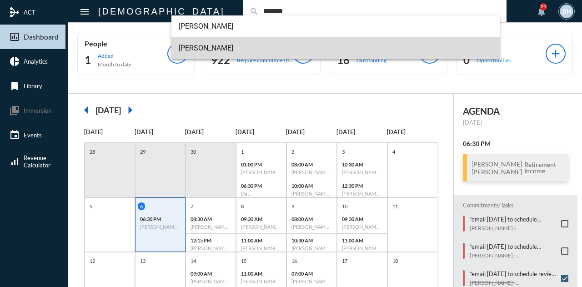
click at [203, 45] on span "John Hawkins" at bounding box center [336, 48] width 314 height 22
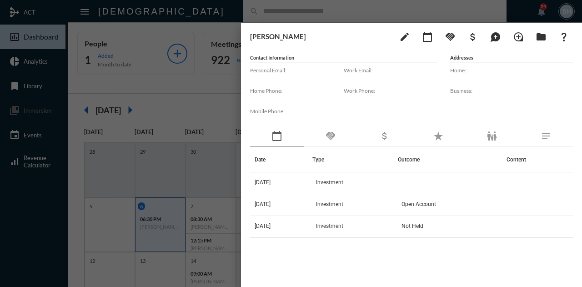
click at [178, 105] on div at bounding box center [291, 143] width 582 height 287
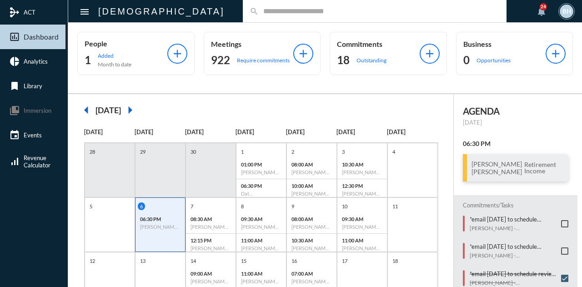
click at [264, 9] on input "text" at bounding box center [379, 11] width 241 height 8
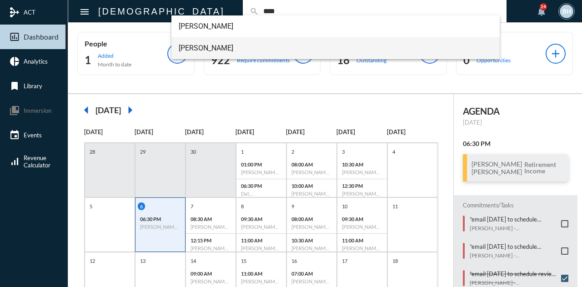
type input "****"
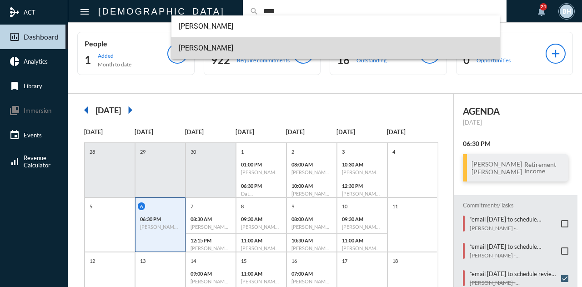
click at [201, 45] on span "Danny Neal" at bounding box center [336, 48] width 314 height 22
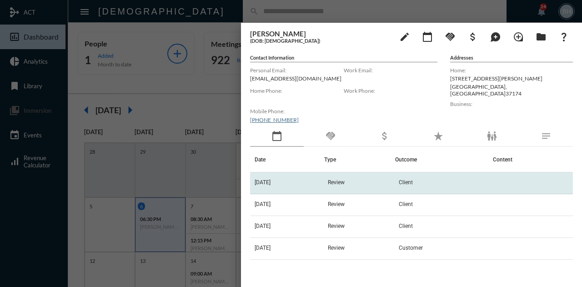
click at [336, 184] on span "Review" at bounding box center [336, 182] width 17 height 6
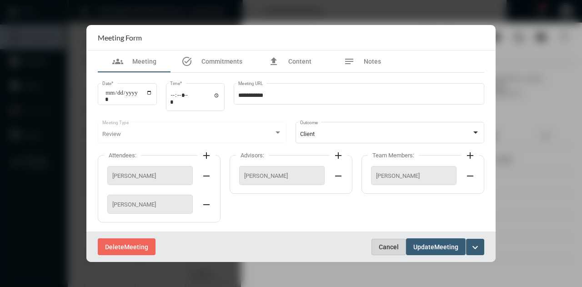
click at [383, 247] on span "Cancel" at bounding box center [388, 246] width 20 height 7
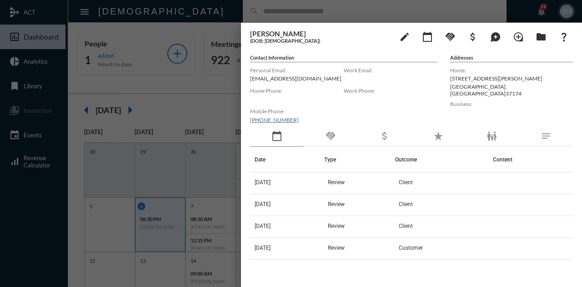
click at [346, 44] on div "Danny Neal (DOB: 11/17/1972) edit calendar_today handshake attach_money maps_ug…" at bounding box center [411, 36] width 323 height 18
click at [324, 11] on div at bounding box center [291, 143] width 582 height 287
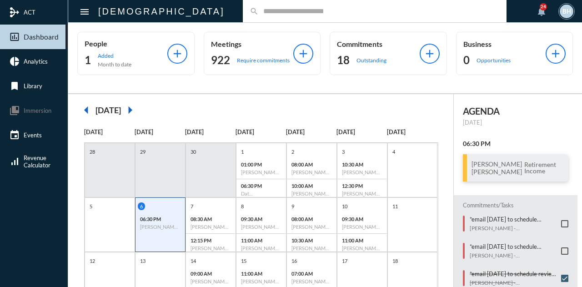
click at [261, 14] on input "text" at bounding box center [379, 11] width 241 height 8
click at [269, 15] on input "text" at bounding box center [379, 11] width 241 height 8
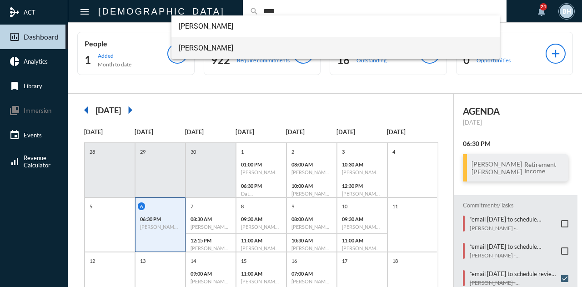
type input "****"
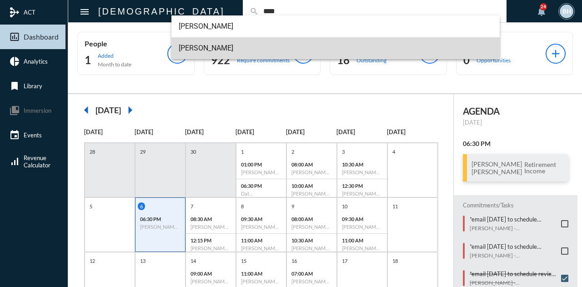
click at [190, 47] on span "Danny Neal" at bounding box center [336, 48] width 314 height 22
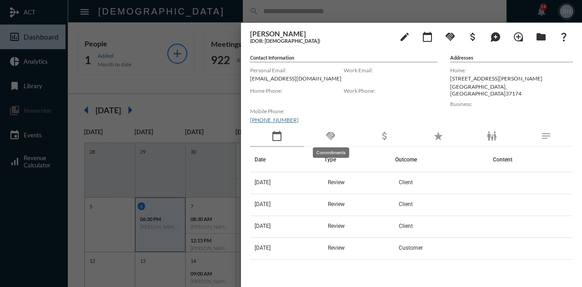
click at [325, 132] on mat-icon "handshake" at bounding box center [330, 135] width 11 height 11
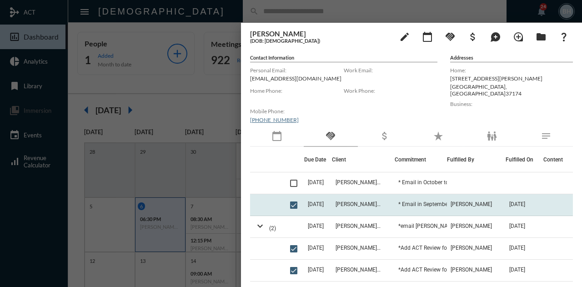
click at [320, 201] on span "9/1/25" at bounding box center [316, 204] width 16 height 6
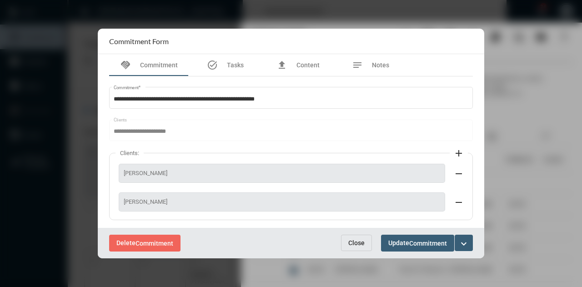
click at [357, 248] on button "Close" at bounding box center [356, 242] width 31 height 16
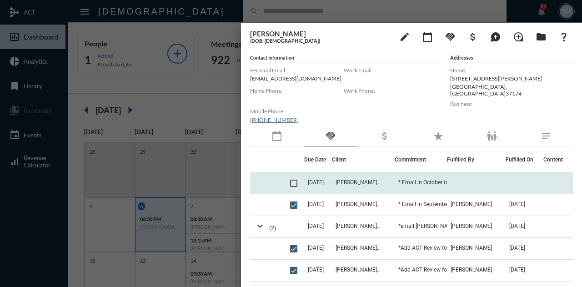
click at [319, 180] on span "10/6/25" at bounding box center [316, 182] width 16 height 6
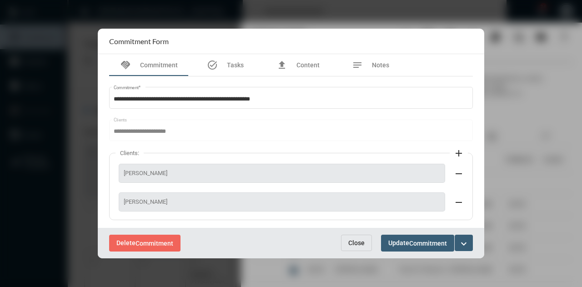
click at [553, 239] on div at bounding box center [291, 143] width 582 height 287
click at [348, 245] on button "Close" at bounding box center [356, 242] width 31 height 16
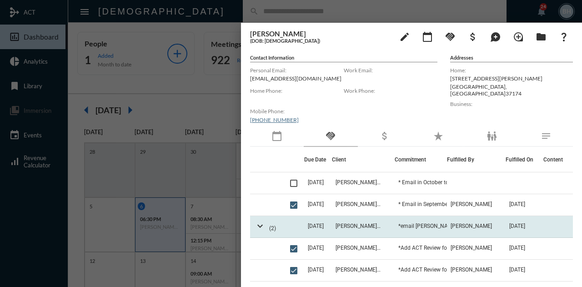
click at [435, 229] on td "*email Dan Oct 1 to schedule review meeting. if he says they are all set right …" at bounding box center [420, 227] width 52 height 22
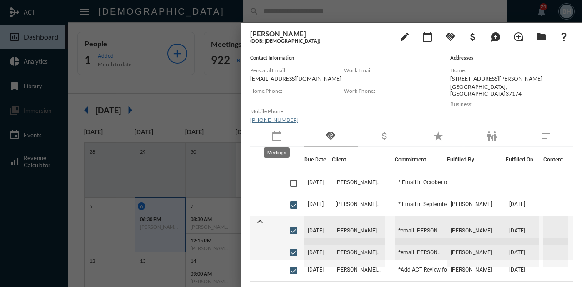
click at [279, 132] on mat-icon "calendar_today" at bounding box center [276, 135] width 11 height 11
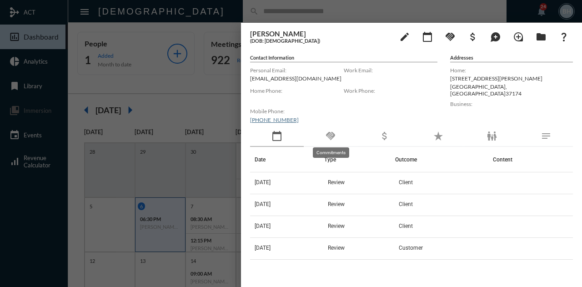
click at [335, 136] on mat-icon "handshake" at bounding box center [330, 135] width 11 height 11
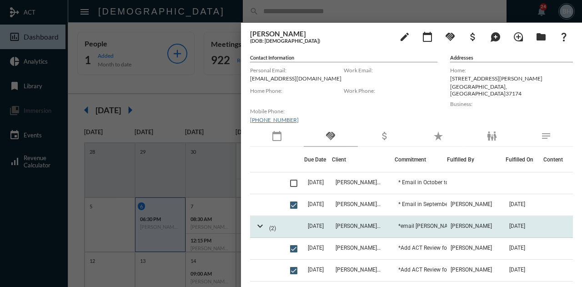
click at [321, 230] on td "3/1/25" at bounding box center [318, 227] width 28 height 22
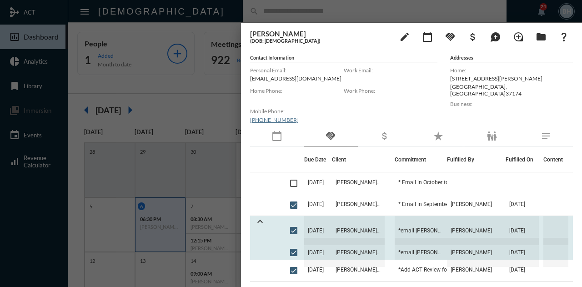
click at [321, 230] on span "3/1/25" at bounding box center [318, 230] width 28 height 29
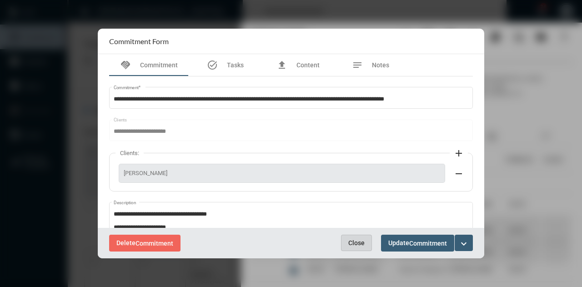
click at [355, 240] on span "Close" at bounding box center [356, 242] width 16 height 7
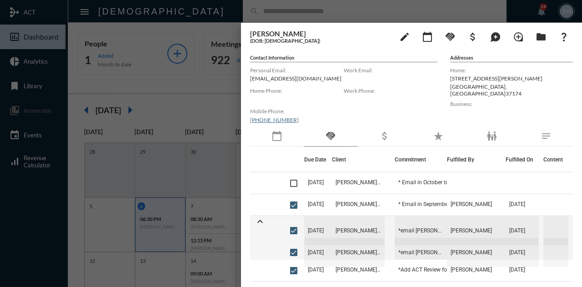
click at [315, 49] on div "Danny Neal (DOB: 11/17/1972) edit calendar_today handshake attach_money maps_ug…" at bounding box center [411, 152] width 341 height 259
click at [308, 12] on div at bounding box center [291, 143] width 582 height 287
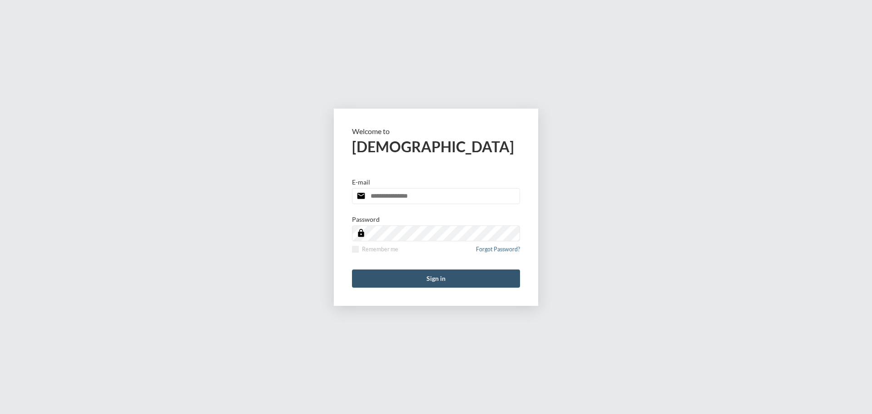
type input "**********"
click at [450, 277] on button "Sign in" at bounding box center [436, 278] width 168 height 18
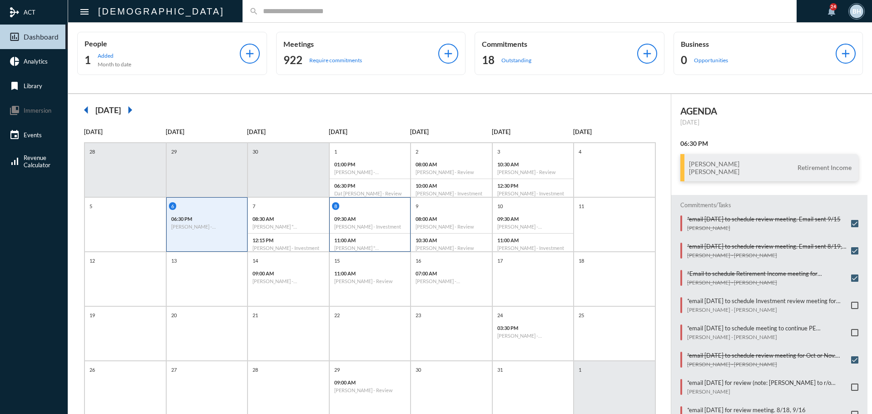
click at [365, 218] on p "09:30 AM" at bounding box center [370, 219] width 72 height 6
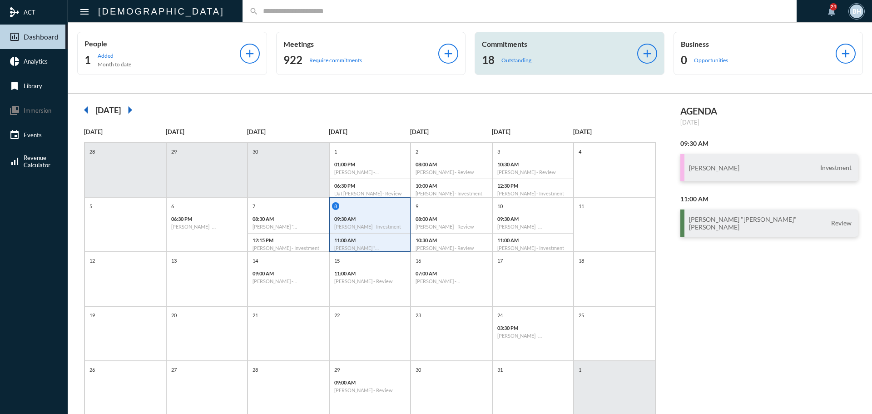
click at [500, 56] on div "18 Outstanding" at bounding box center [559, 60] width 155 height 15
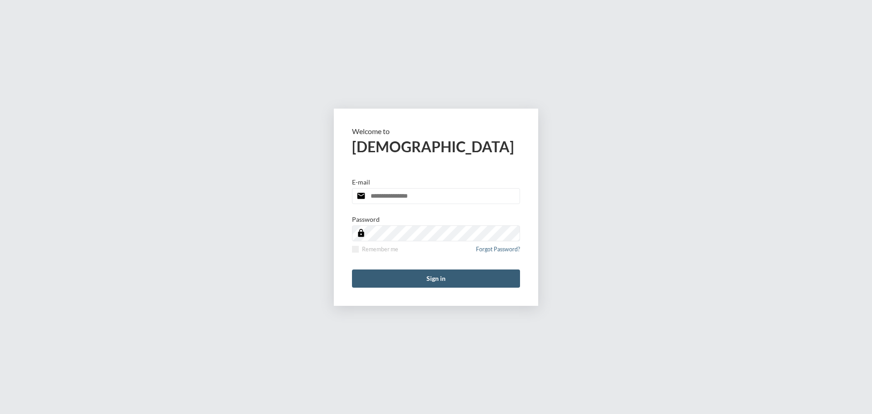
type input "**********"
click at [450, 288] on form "**********" at bounding box center [436, 207] width 204 height 197
click at [444, 279] on button "Sign in" at bounding box center [436, 278] width 168 height 18
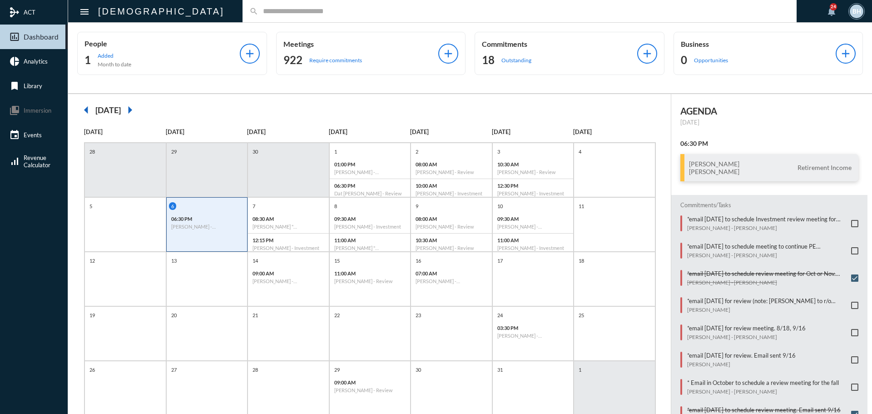
click at [460, 10] on input "text" at bounding box center [525, 11] width 532 height 8
type input "******"
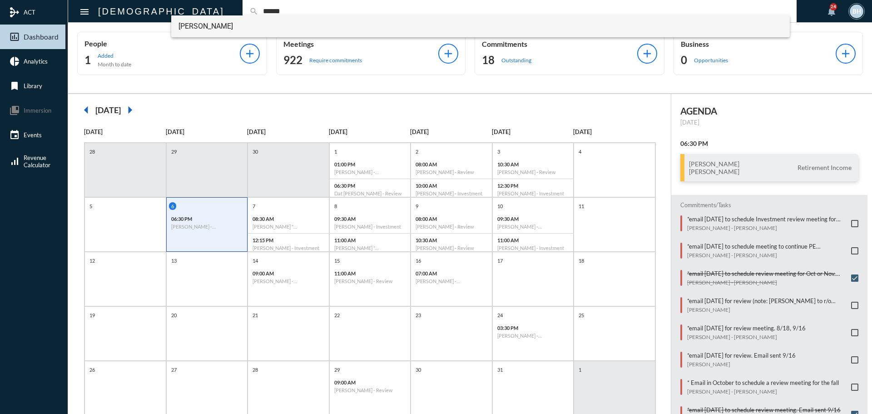
click at [228, 25] on span "Brandon Krause" at bounding box center [481, 26] width 605 height 22
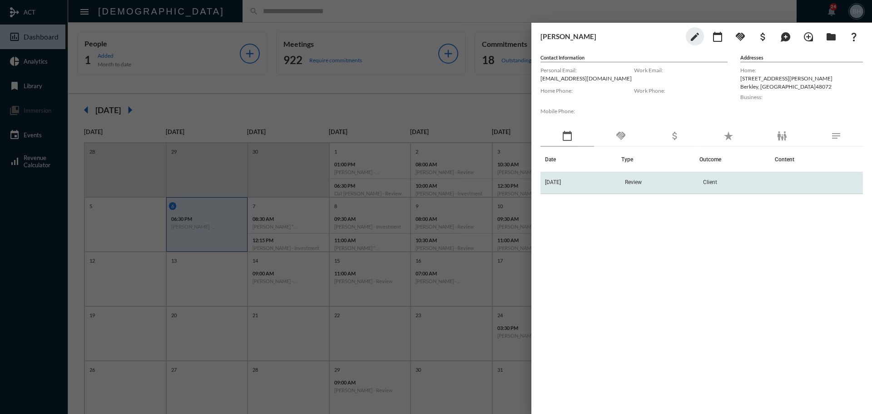
click at [700, 184] on td "Review" at bounding box center [661, 183] width 78 height 22
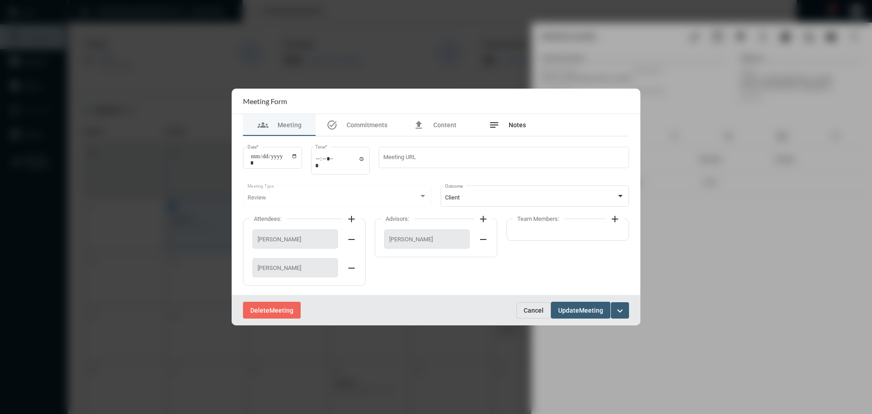
click at [508, 126] on div "notes Notes" at bounding box center [507, 124] width 37 height 11
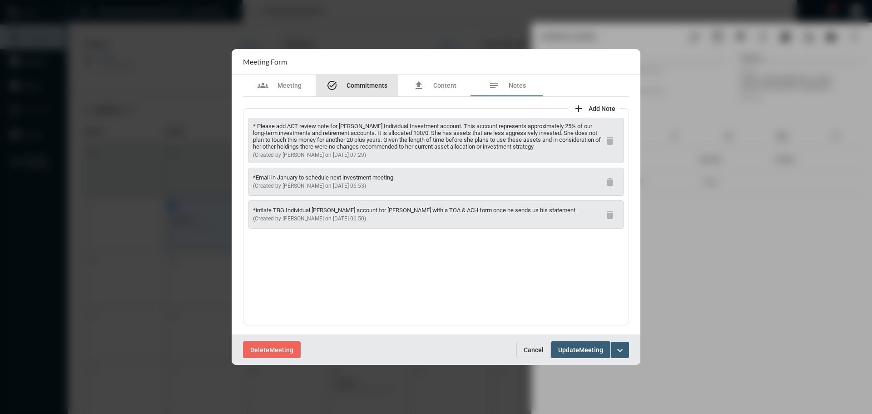
click at [348, 90] on div "task_alt Commitments" at bounding box center [357, 85] width 61 height 11
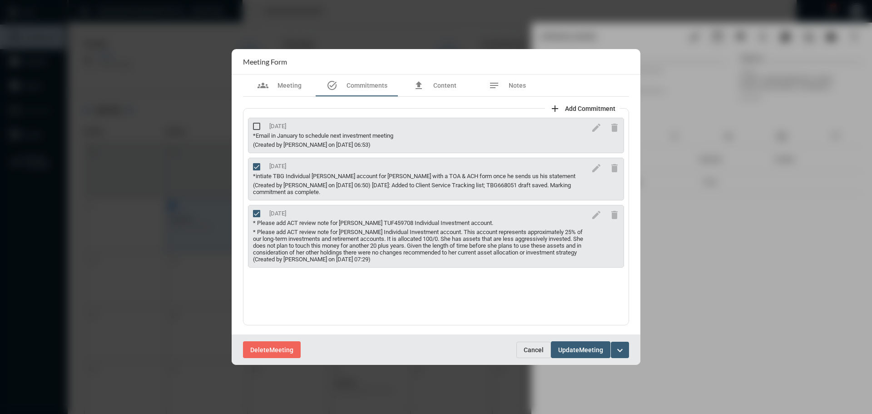
click at [301, 134] on div "*Email in January to schedule next investment meeting" at bounding box center [420, 135] width 334 height 7
click at [318, 186] on div "(Created by Tim Schafer on 9/12/25 06:50) 9/16/2025: Added to Client Service Tr…" at bounding box center [420, 189] width 334 height 14
click at [343, 185] on div "(Created by Tim Schafer on 9/12/25 06:50) 9/16/2025: Added to Client Service Tr…" at bounding box center [420, 189] width 334 height 14
click at [455, 188] on div "(Created by Tim Schafer on 9/12/25 06:50) 9/16/2025: Added to Client Service Tr…" at bounding box center [420, 189] width 334 height 14
click at [747, 202] on div at bounding box center [436, 207] width 872 height 414
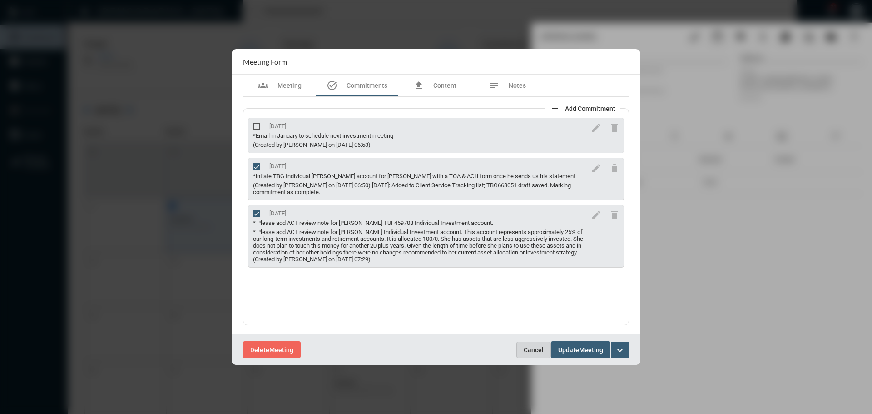
click at [543, 346] on span "Cancel" at bounding box center [534, 349] width 20 height 7
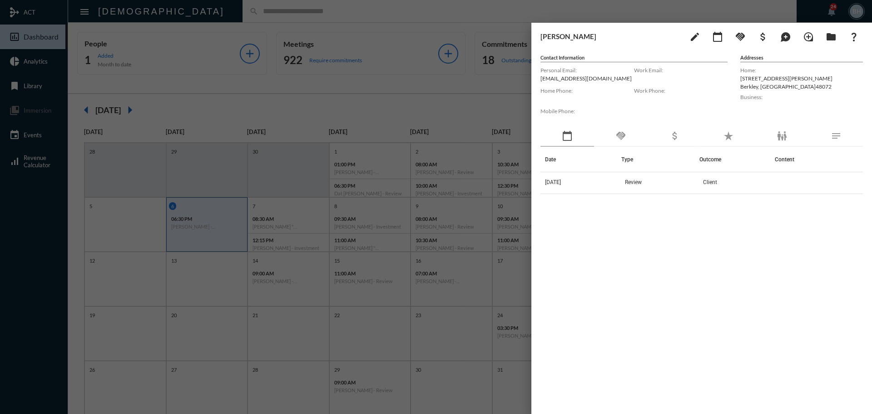
click at [690, 313] on div "Date Type Outcome Content 9/10/25 Review Client" at bounding box center [702, 269] width 323 height 244
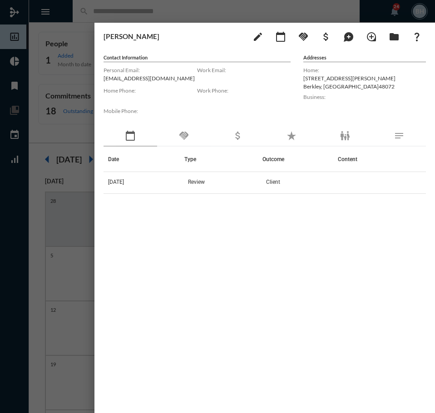
drag, startPoint x: 328, startPoint y: 244, endPoint x: 295, endPoint y: 138, distance: 110.2
click at [325, 235] on div "Date Type Outcome Content 9/10/25 Review Client" at bounding box center [265, 268] width 323 height 243
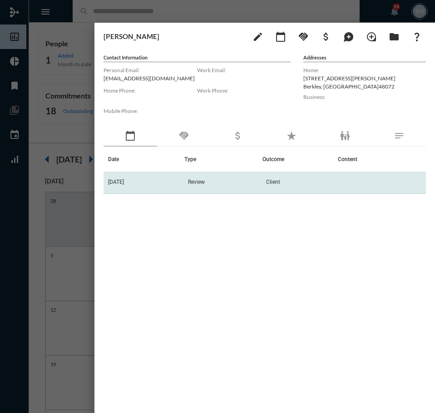
click at [200, 182] on span "Review" at bounding box center [196, 182] width 17 height 6
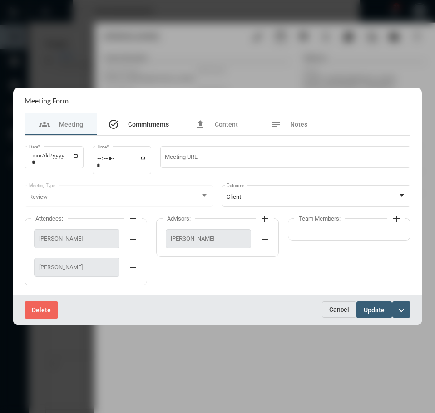
click at [145, 127] on span "Commitments" at bounding box center [148, 124] width 41 height 7
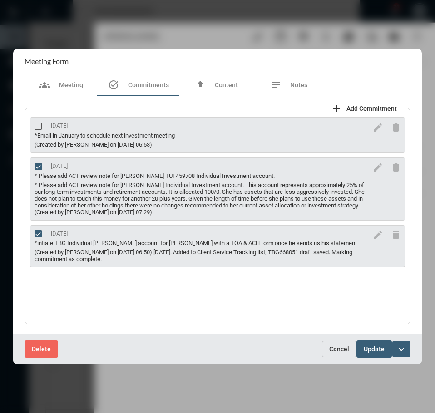
click at [74, 287] on div "1/5/26 *Email in January to schedule next investment meeting (Created by Tim Sc…" at bounding box center [218, 216] width 386 height 217
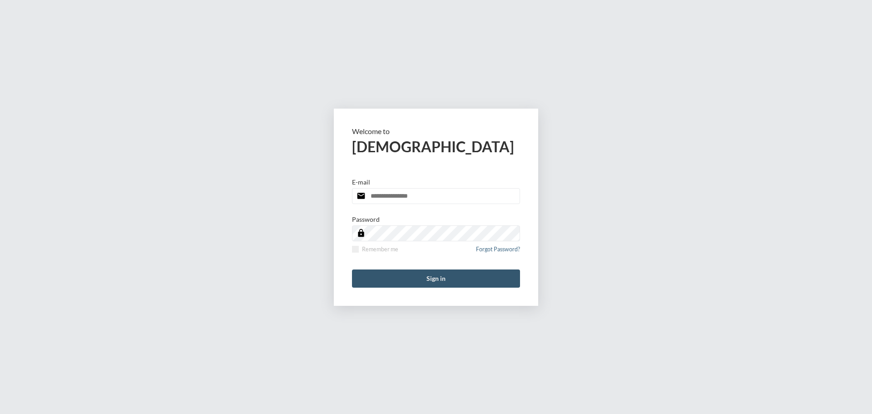
type input "**********"
click at [375, 279] on button "Sign in" at bounding box center [436, 278] width 168 height 18
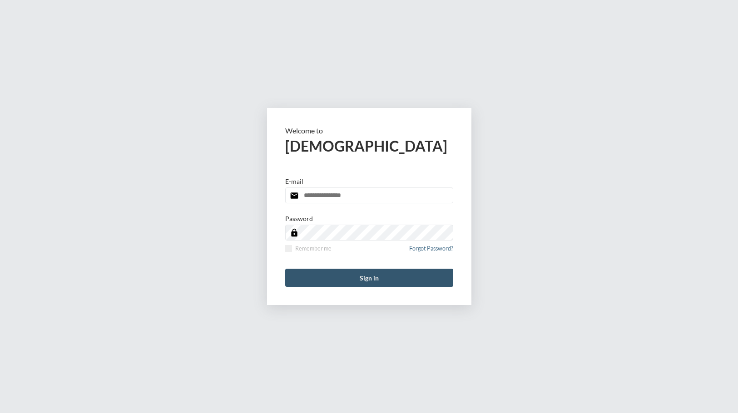
type input "**********"
click at [387, 286] on button "Sign in" at bounding box center [369, 278] width 168 height 18
